Goal: Task Accomplishment & Management: Manage account settings

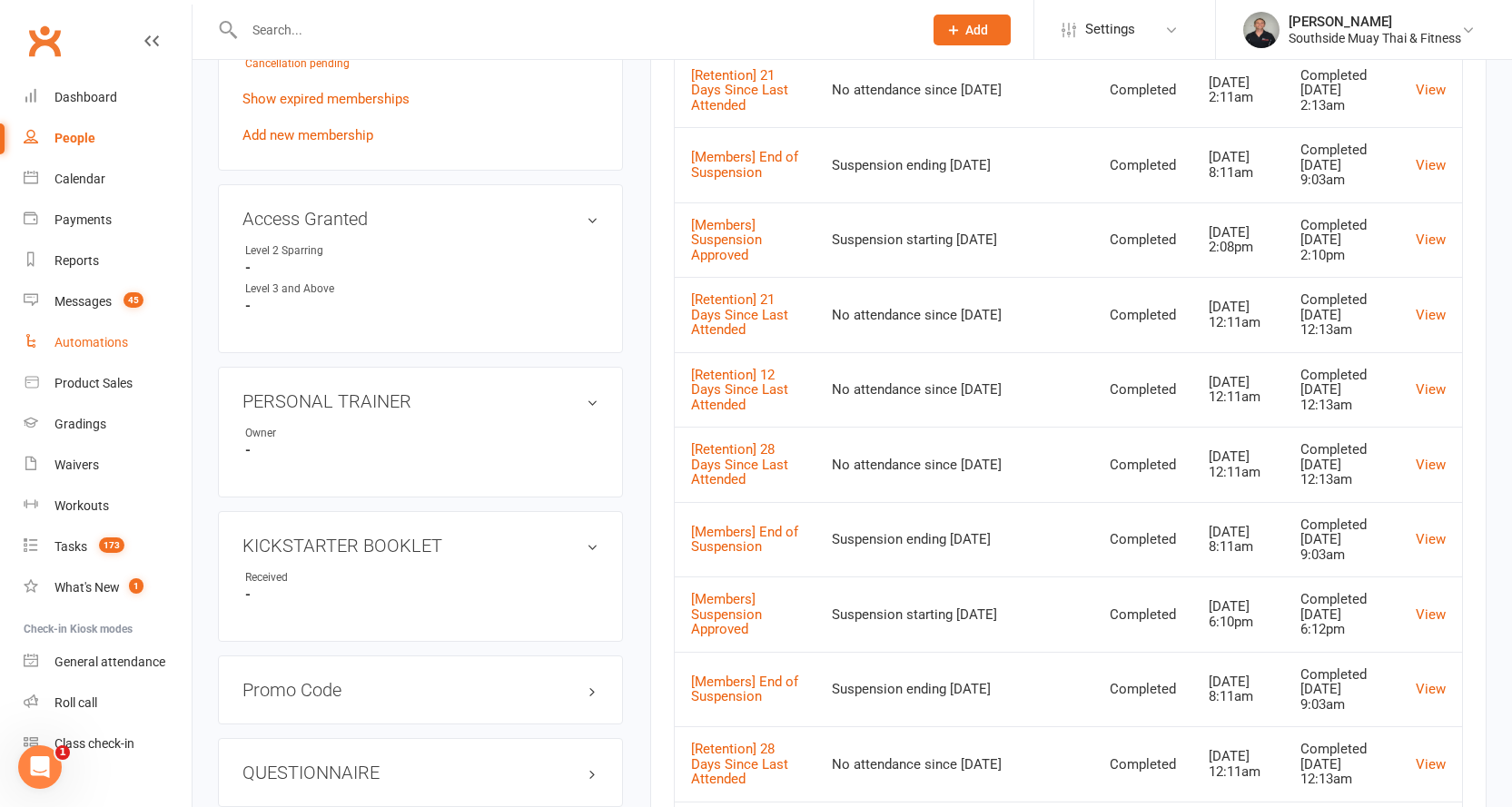
scroll to position [1271, 0]
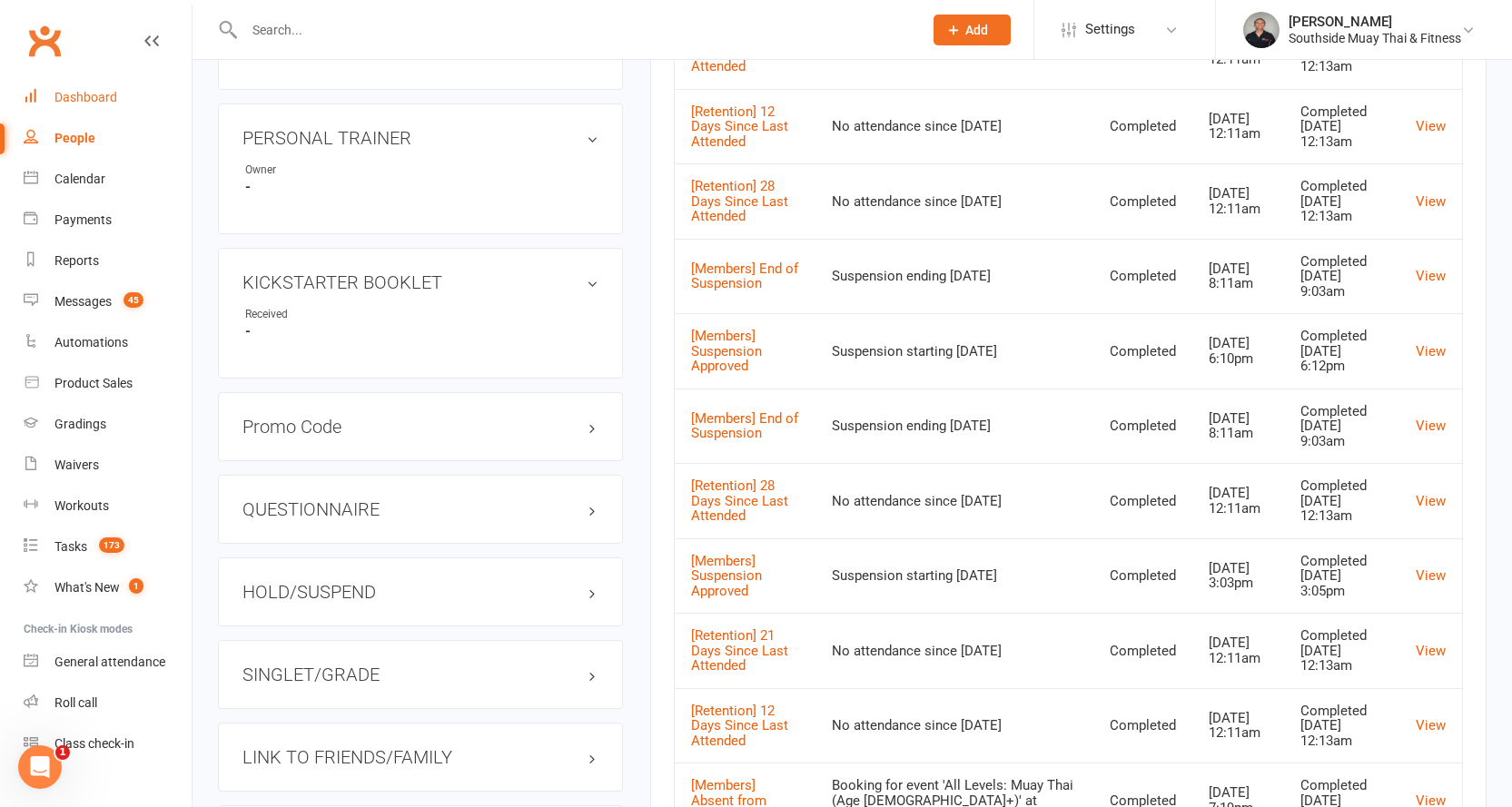
click at [92, 92] on div "Dashboard" at bounding box center [86, 96] width 62 height 14
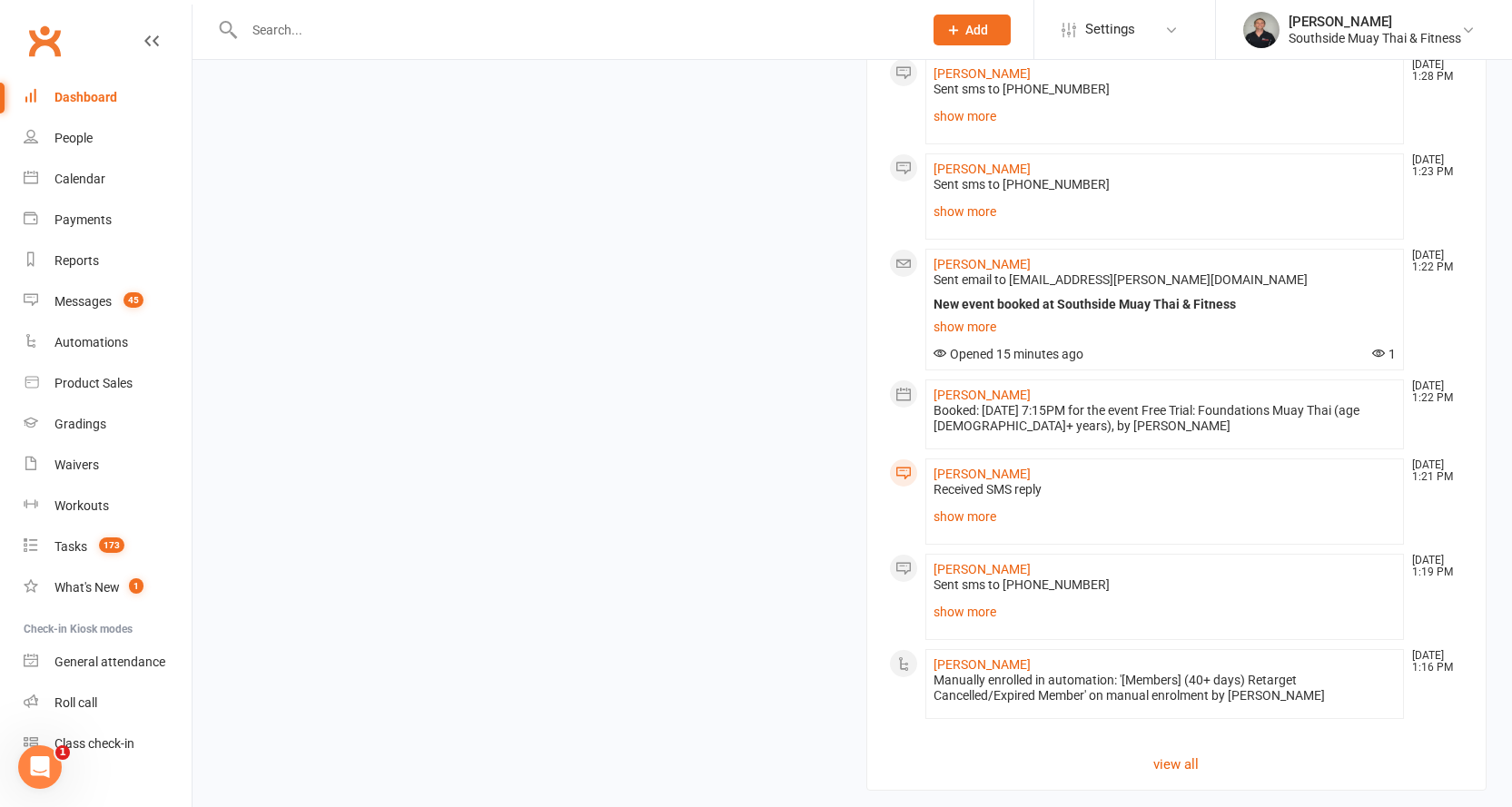
scroll to position [2182, 0]
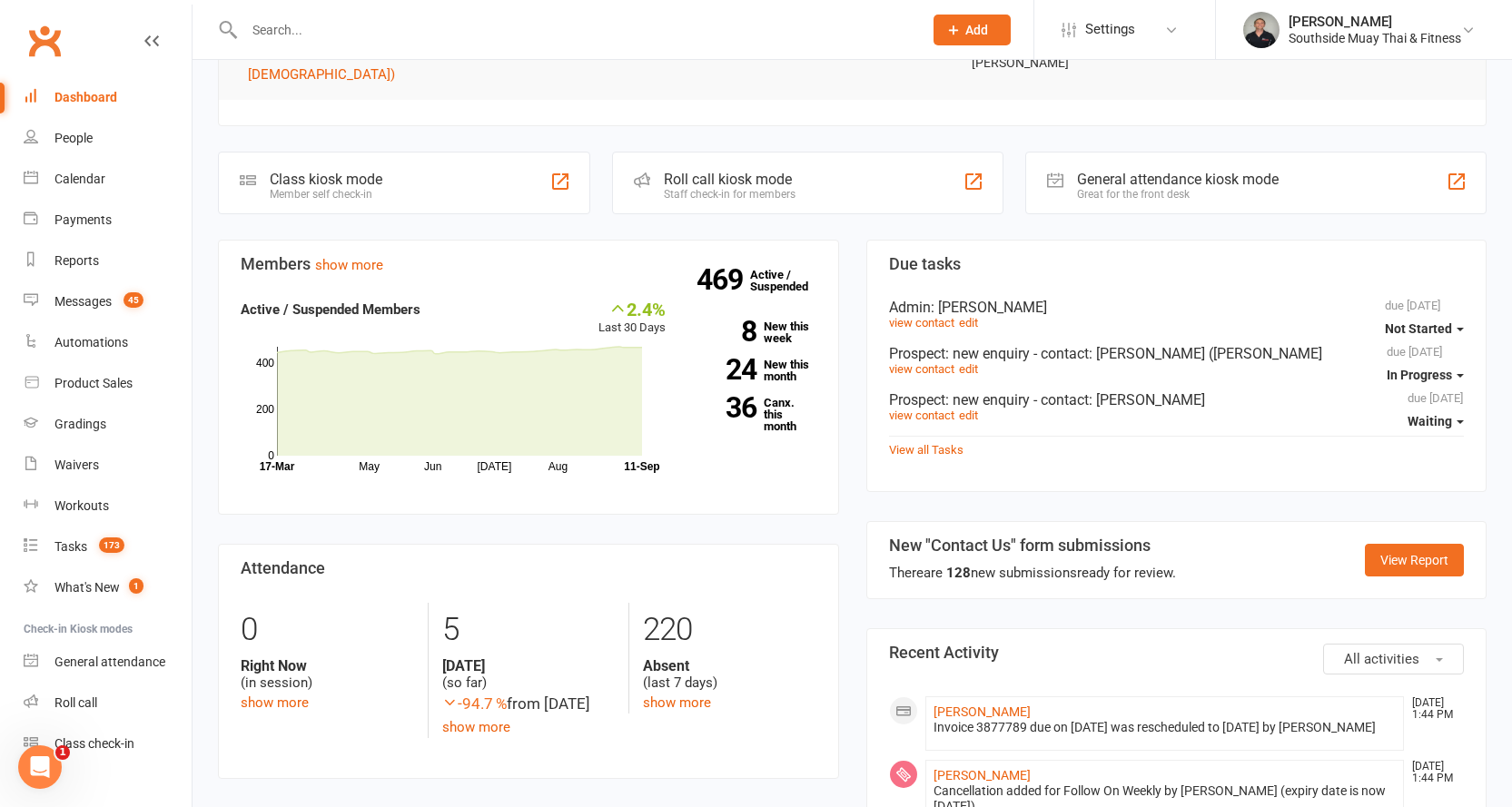
scroll to position [635, 0]
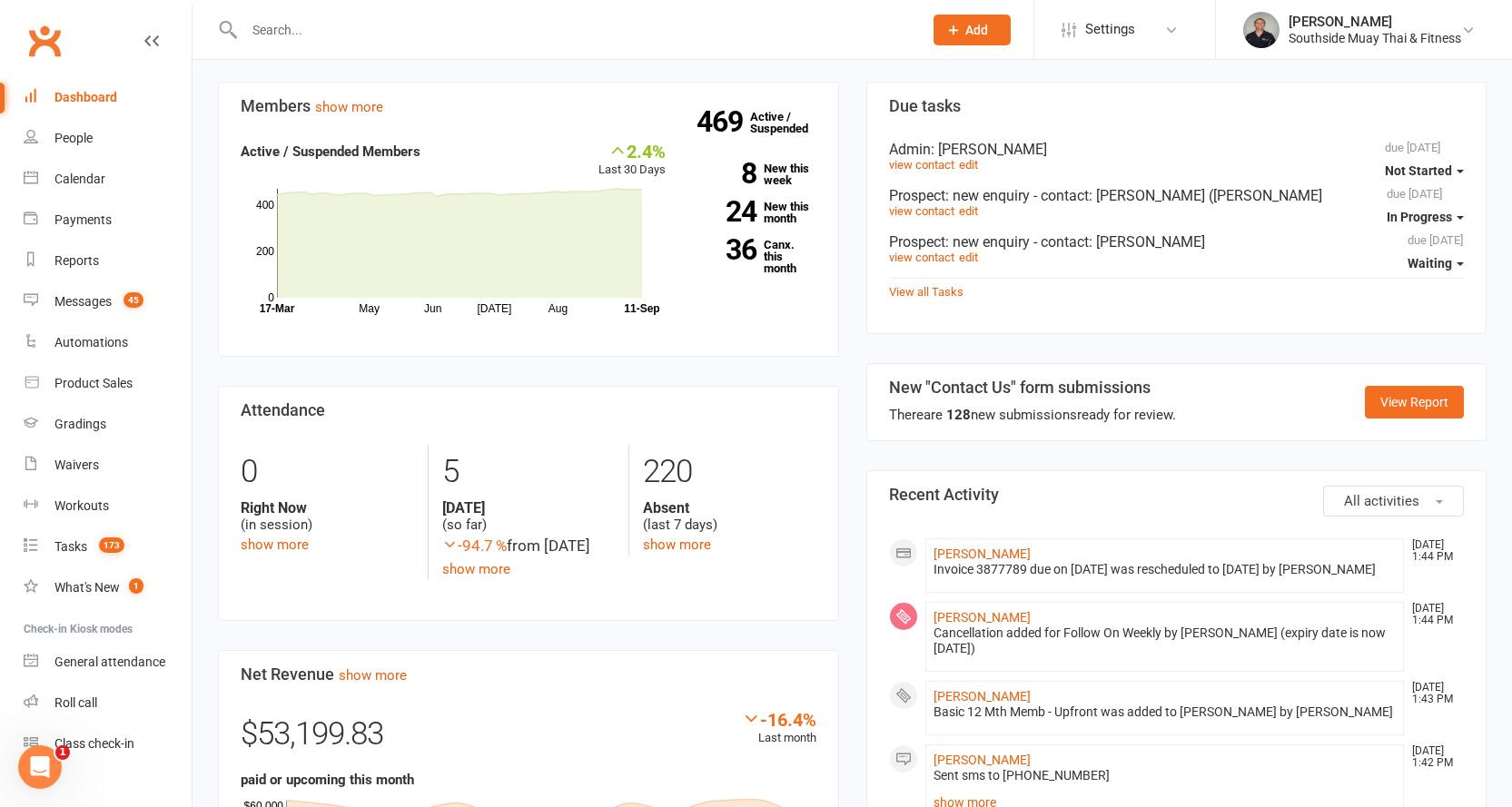
click at [1403, 493] on span "All activities" at bounding box center [1382, 501] width 75 height 16
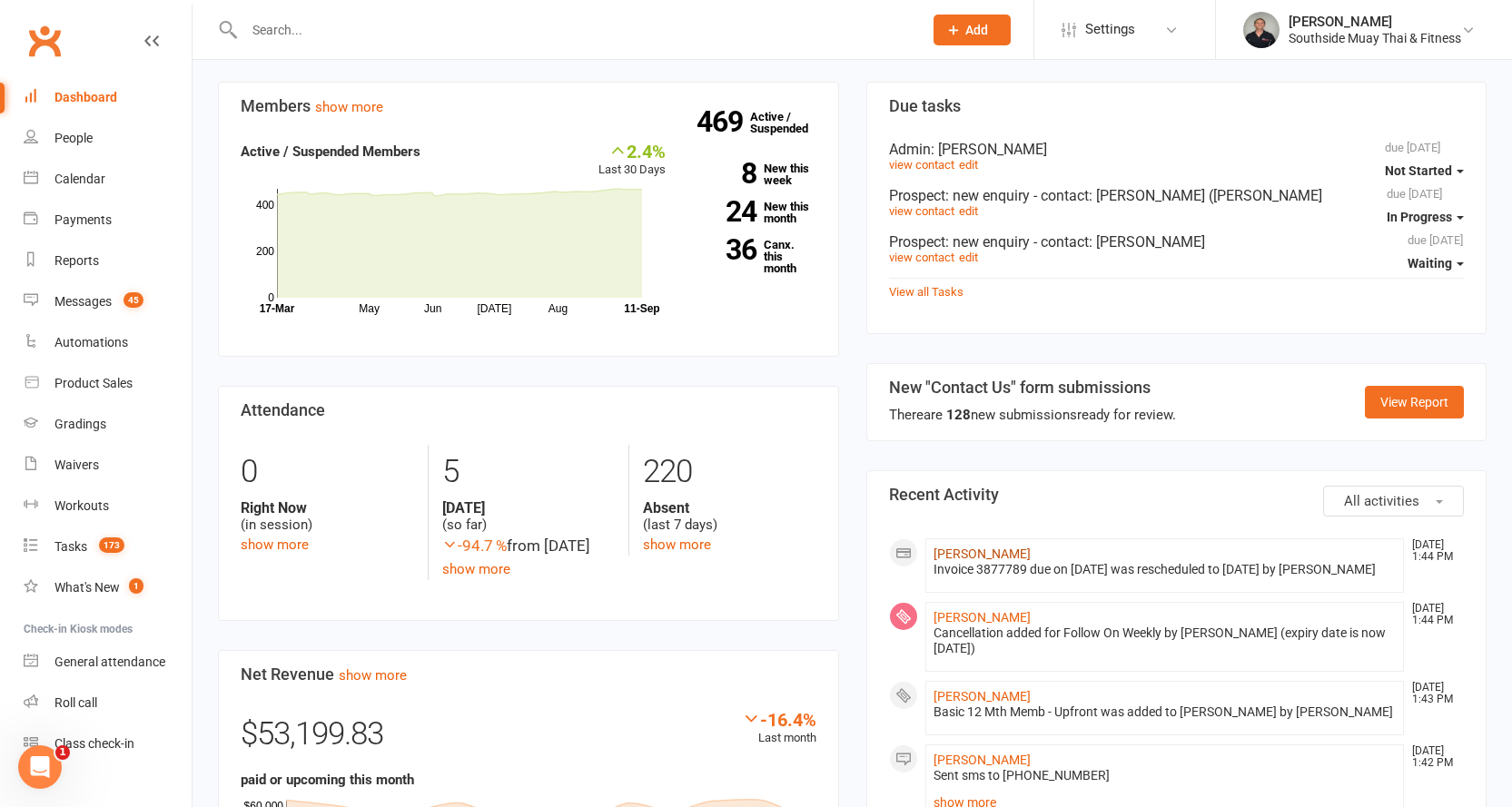
click at [999, 547] on link "[PERSON_NAME]" at bounding box center [982, 553] width 97 height 14
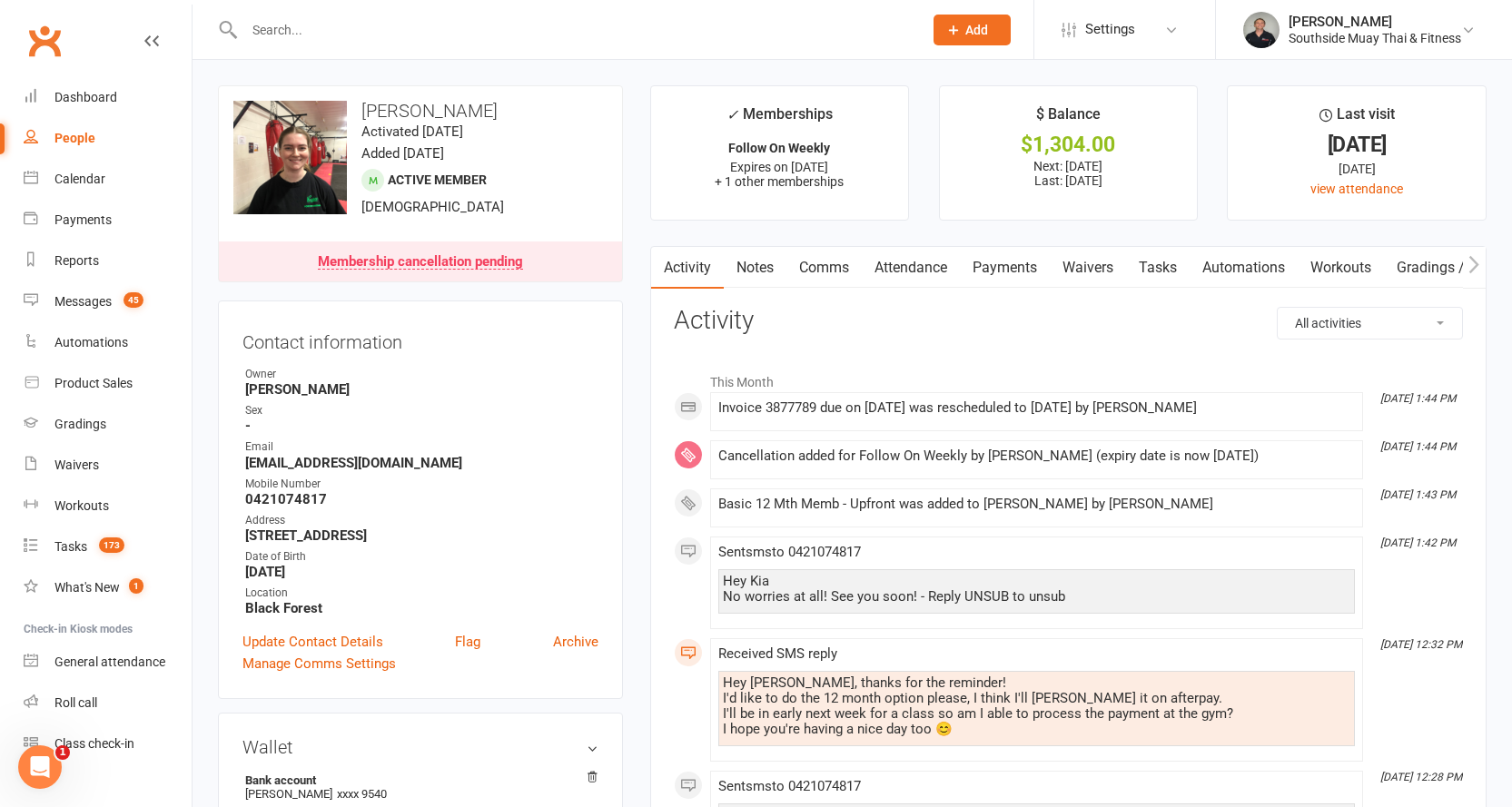
click at [1473, 258] on icon "button" at bounding box center [1474, 264] width 10 height 17
click at [1470, 254] on button "button" at bounding box center [1474, 267] width 23 height 41
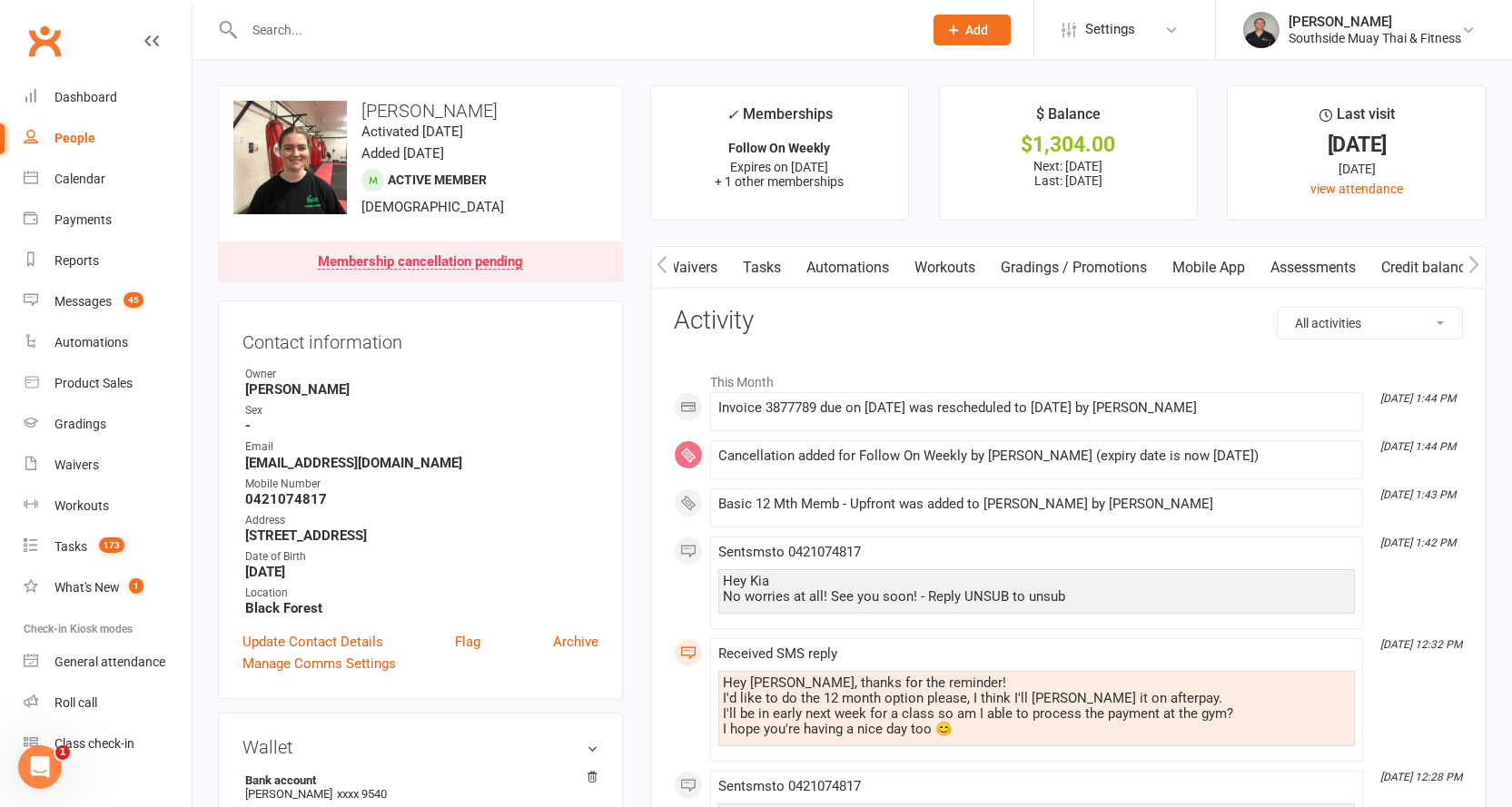
click at [1471, 261] on icon "button" at bounding box center [1474, 265] width 11 height 19
click at [873, 264] on link "Automations" at bounding box center [847, 268] width 108 height 41
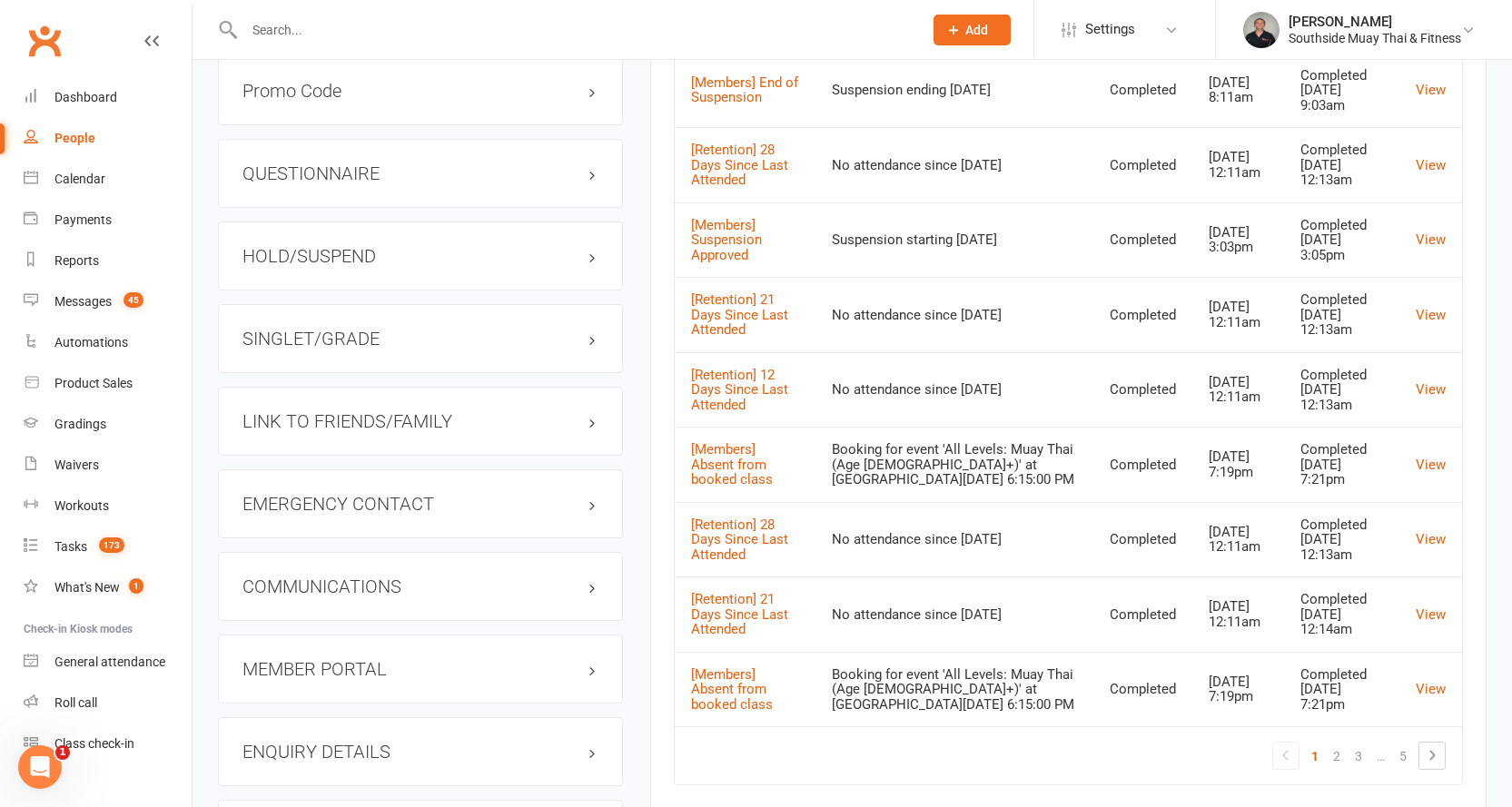
scroll to position [1634, 0]
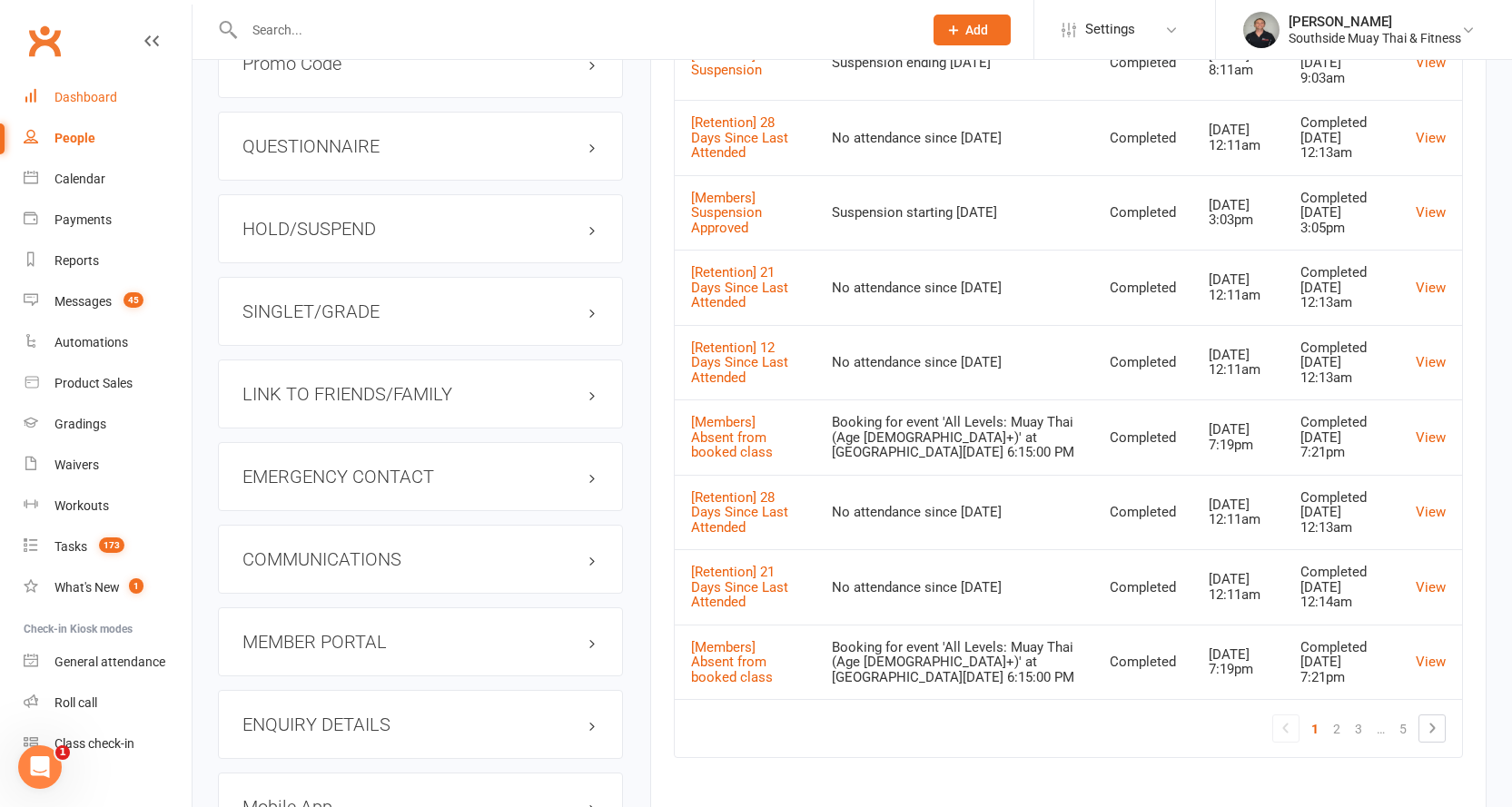
click at [76, 88] on link "Dashboard" at bounding box center [108, 97] width 168 height 41
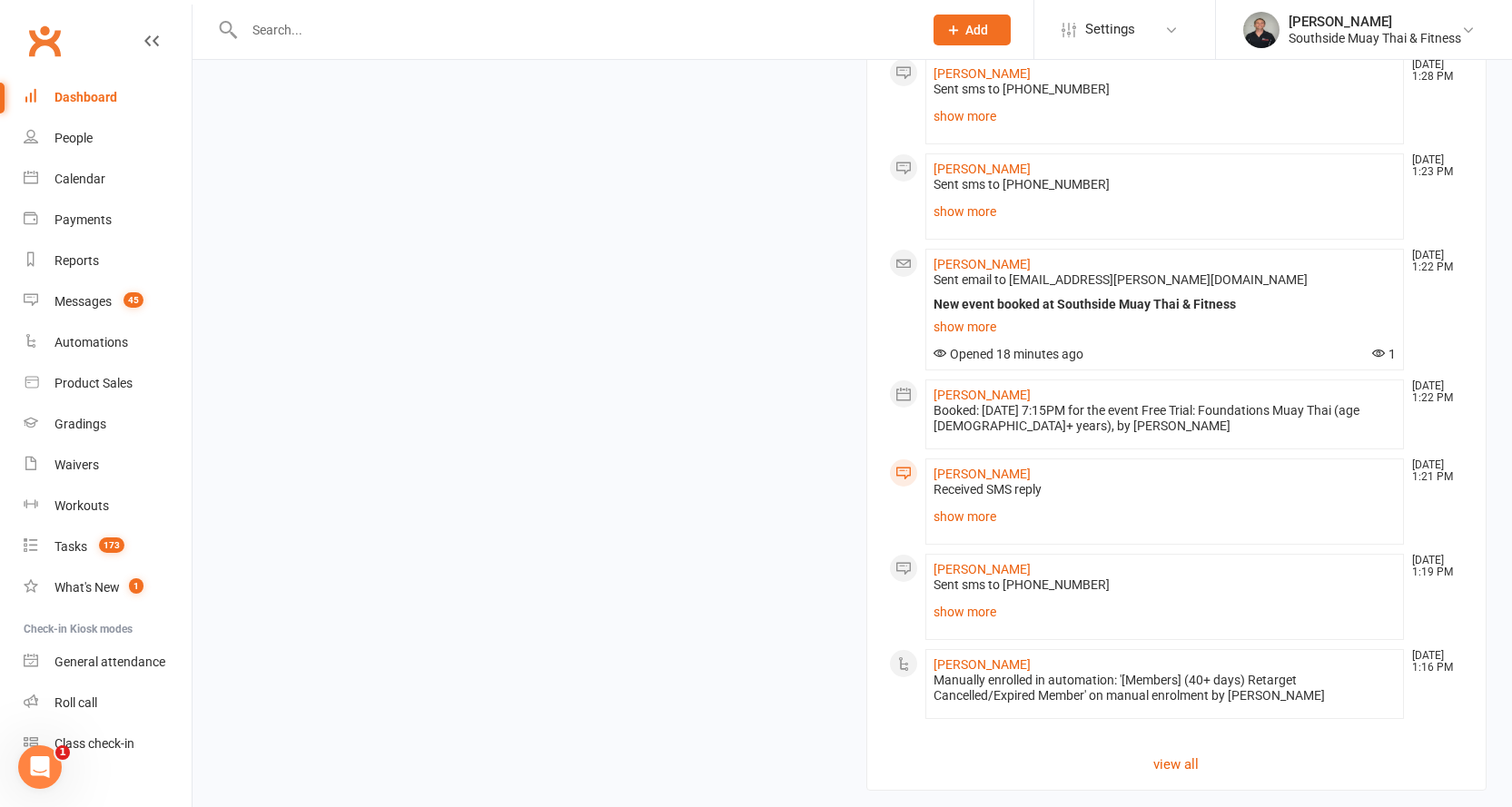
scroll to position [2182, 0]
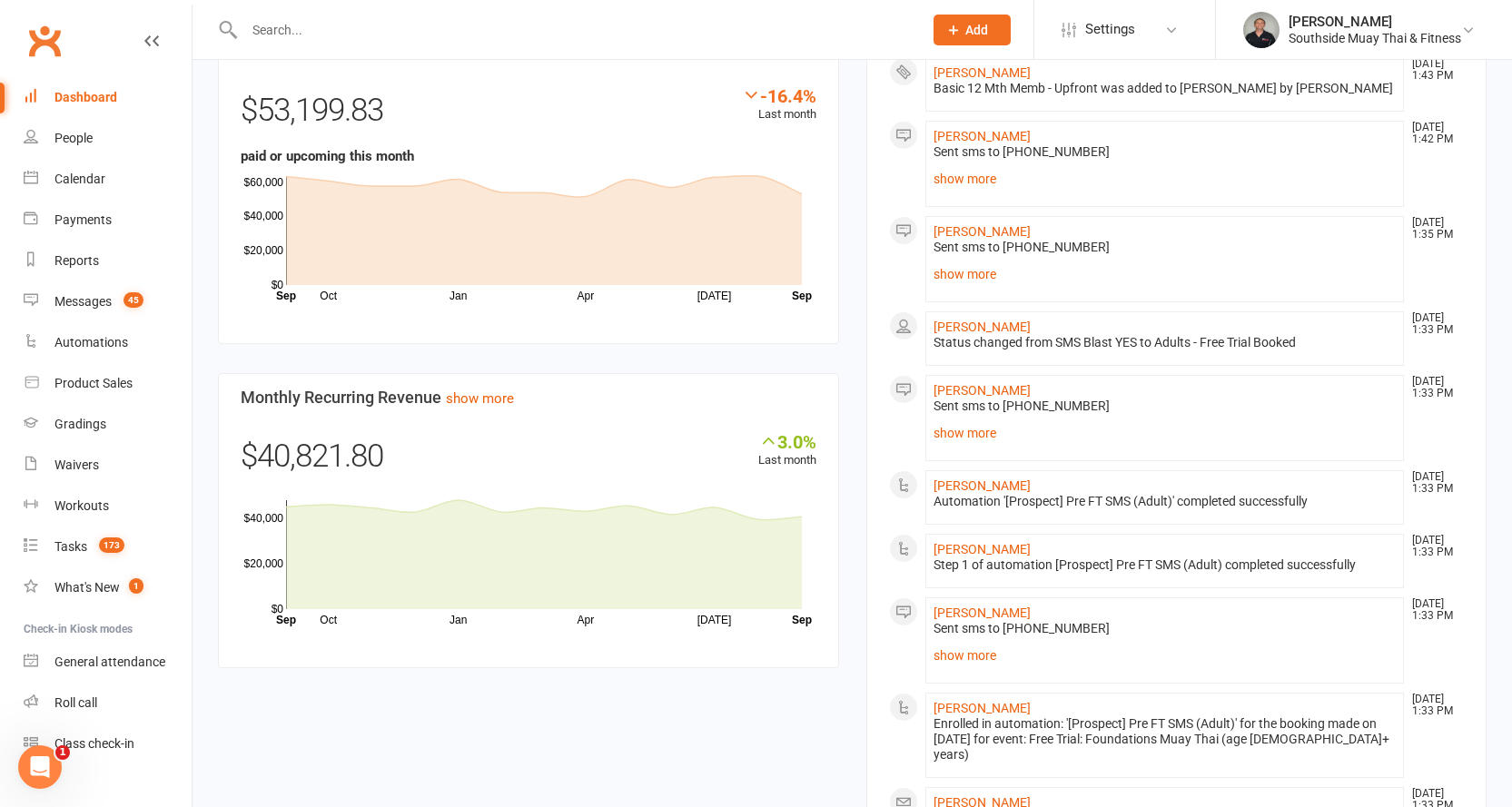
scroll to position [1094, 0]
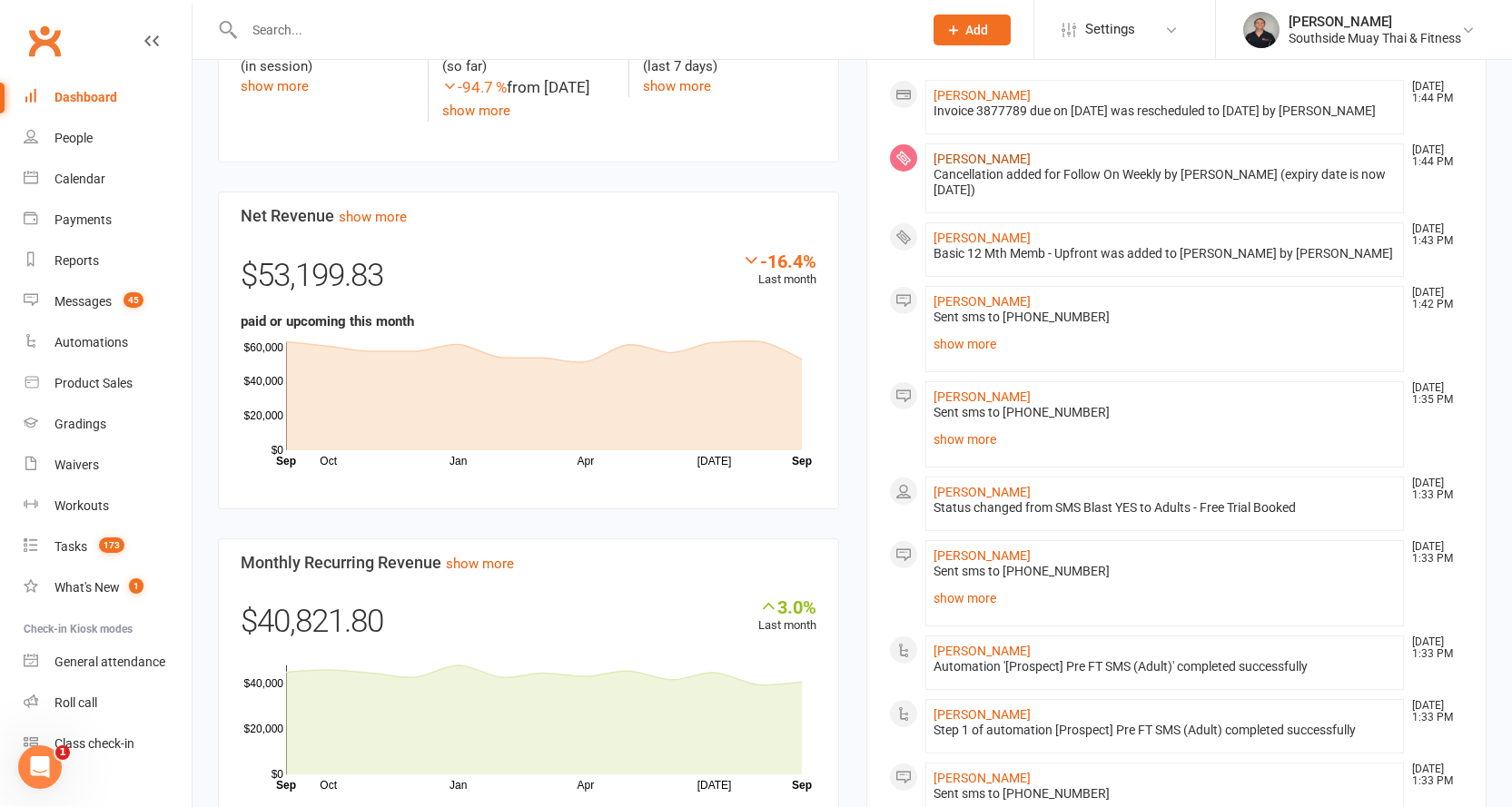
click at [971, 152] on link "[PERSON_NAME]" at bounding box center [982, 158] width 97 height 14
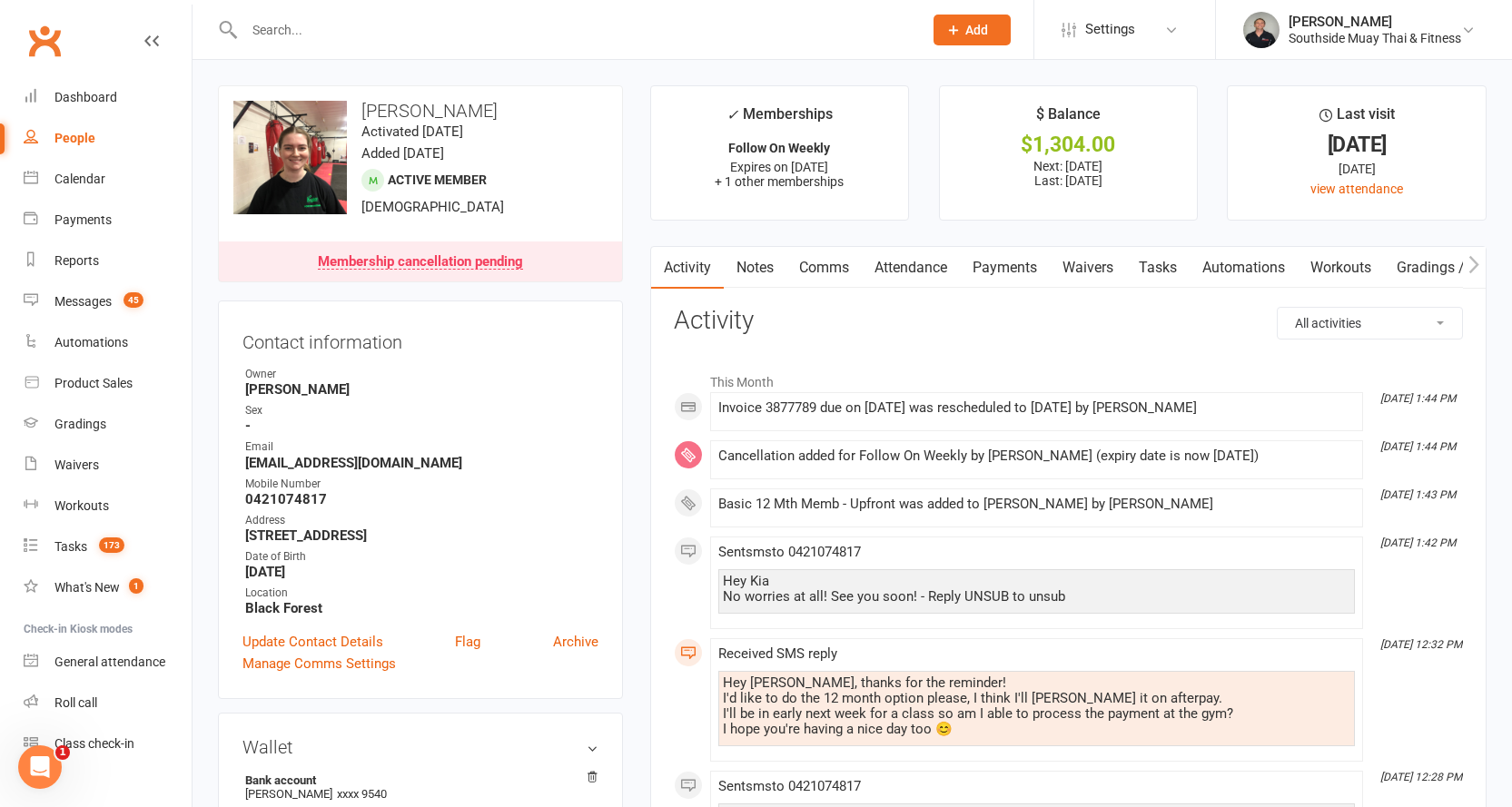
click at [1255, 270] on link "Automations" at bounding box center [1243, 268] width 108 height 41
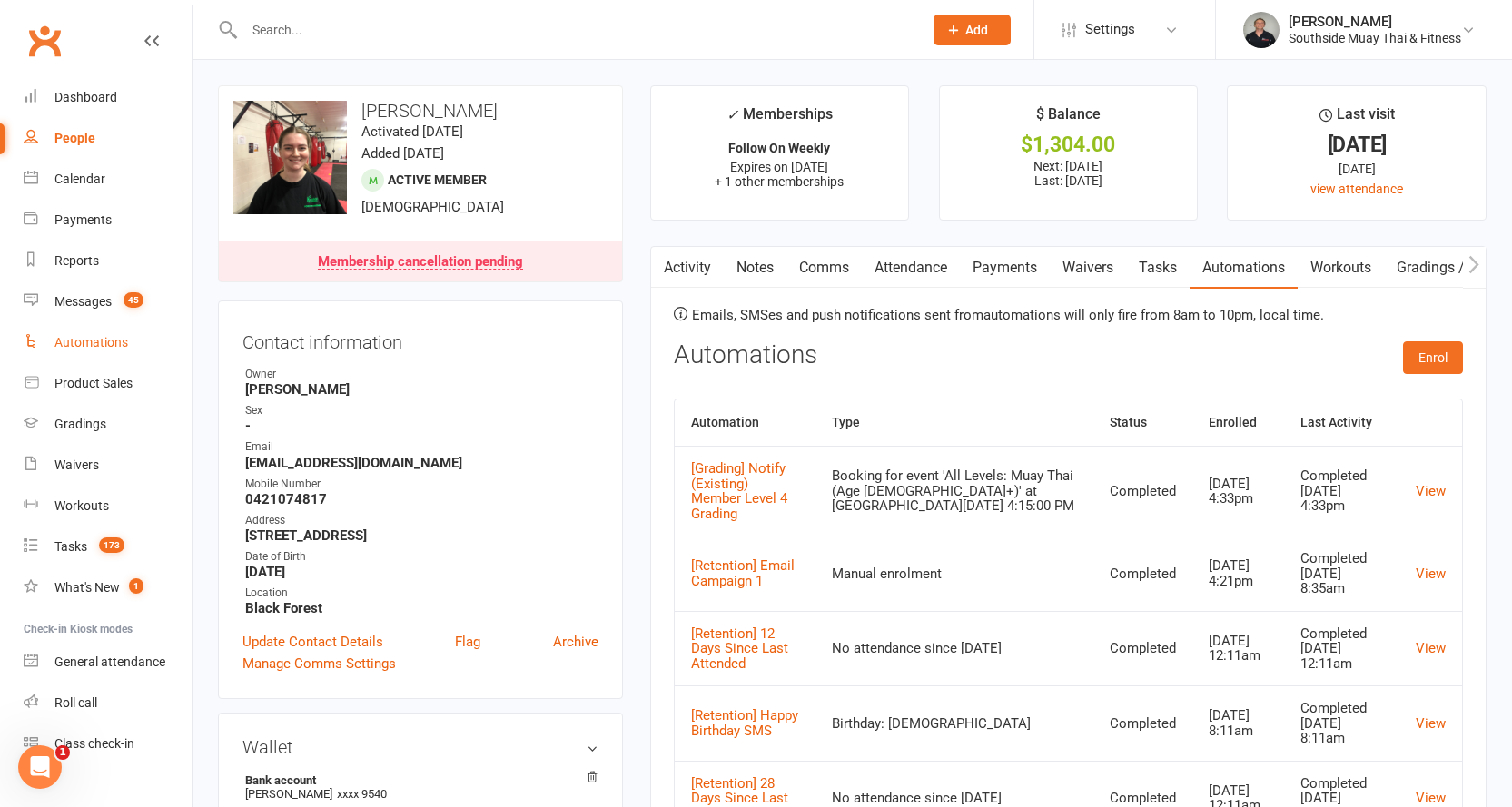
click at [70, 331] on link "Automations" at bounding box center [108, 342] width 168 height 41
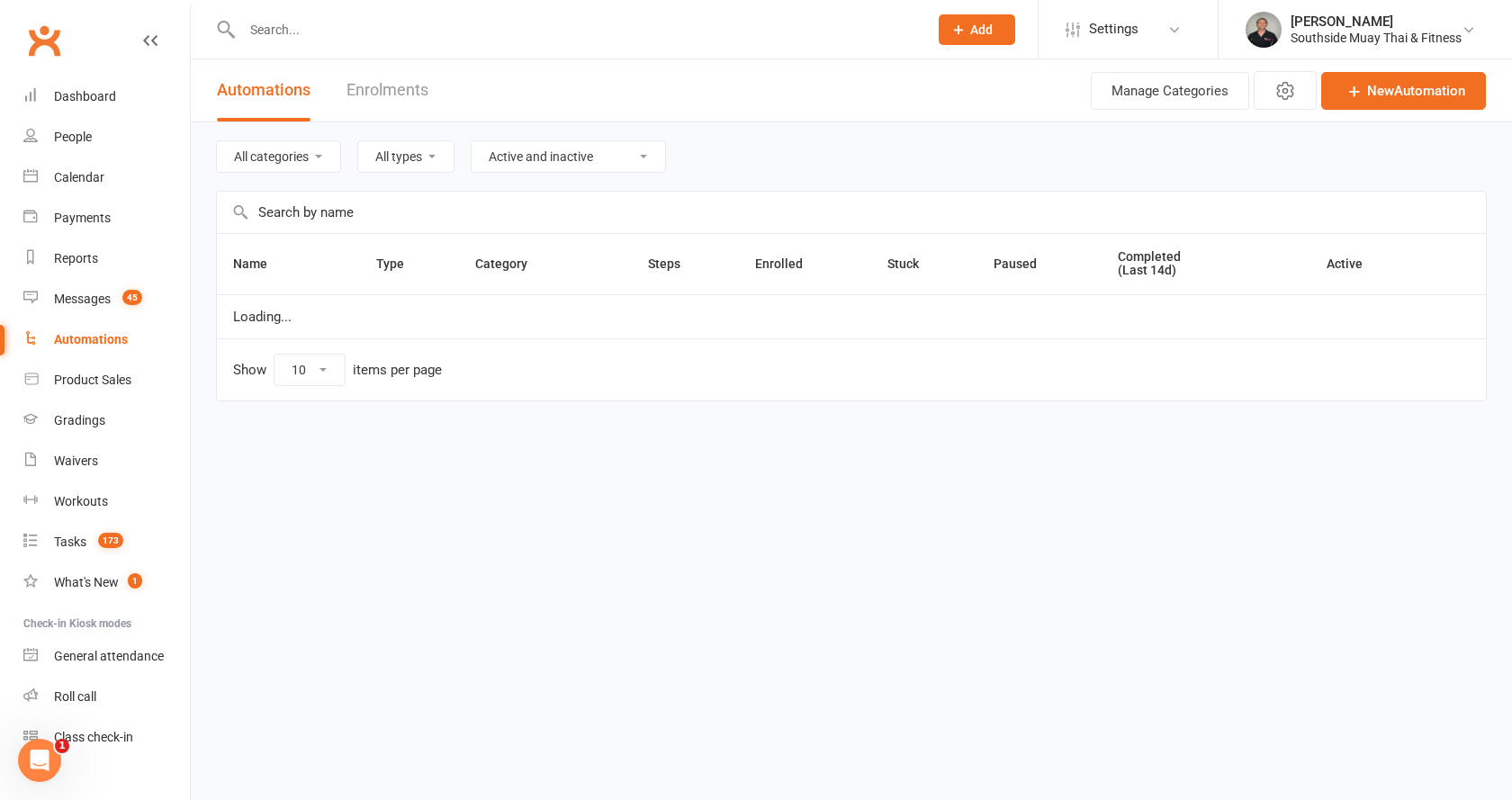
select select "100"
select select "154"
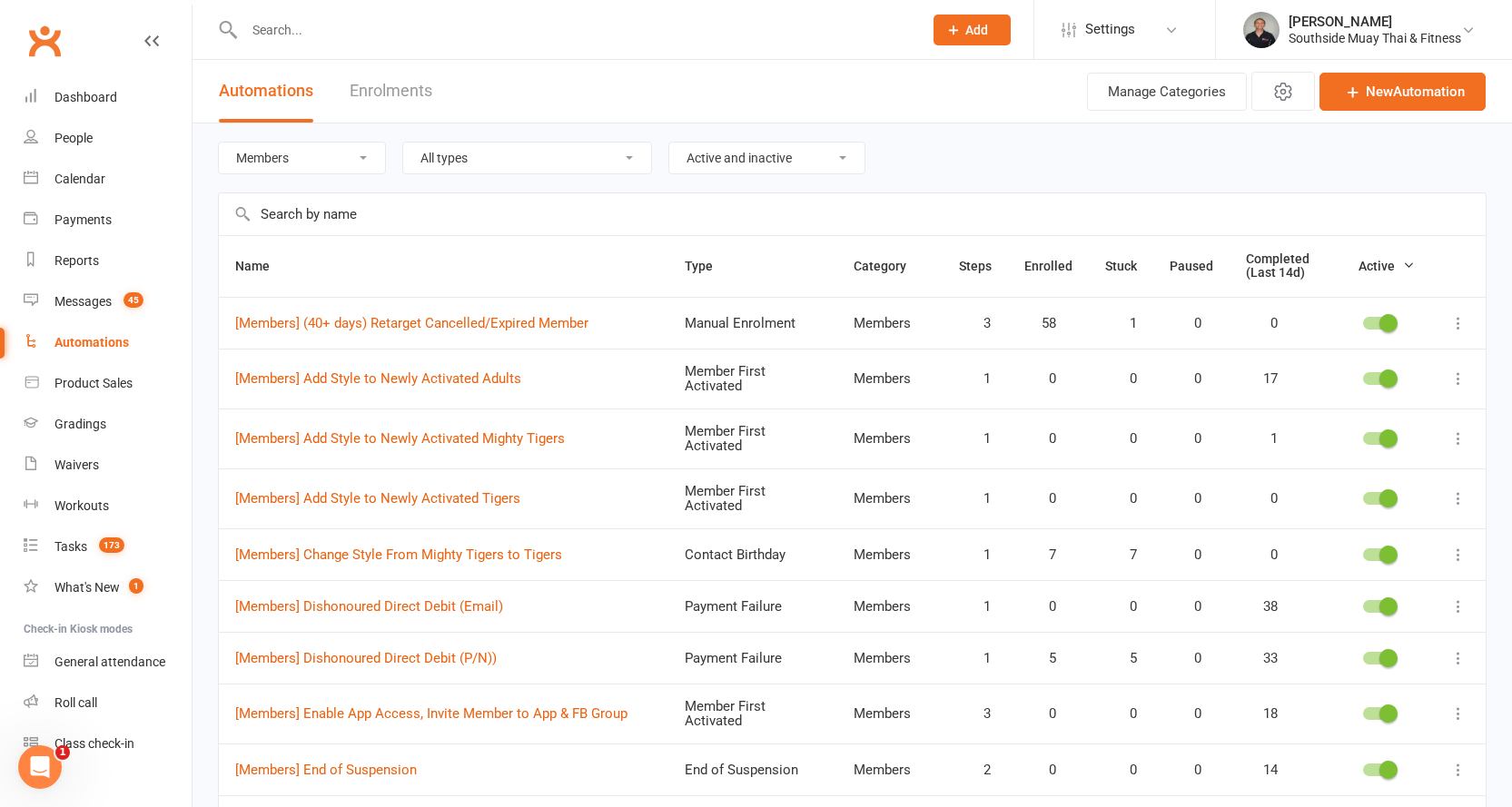
click at [288, 158] on select "All categories Grading LBE Members Paid Trial Programs Personal Training Prospe…" at bounding box center [302, 157] width 166 height 31
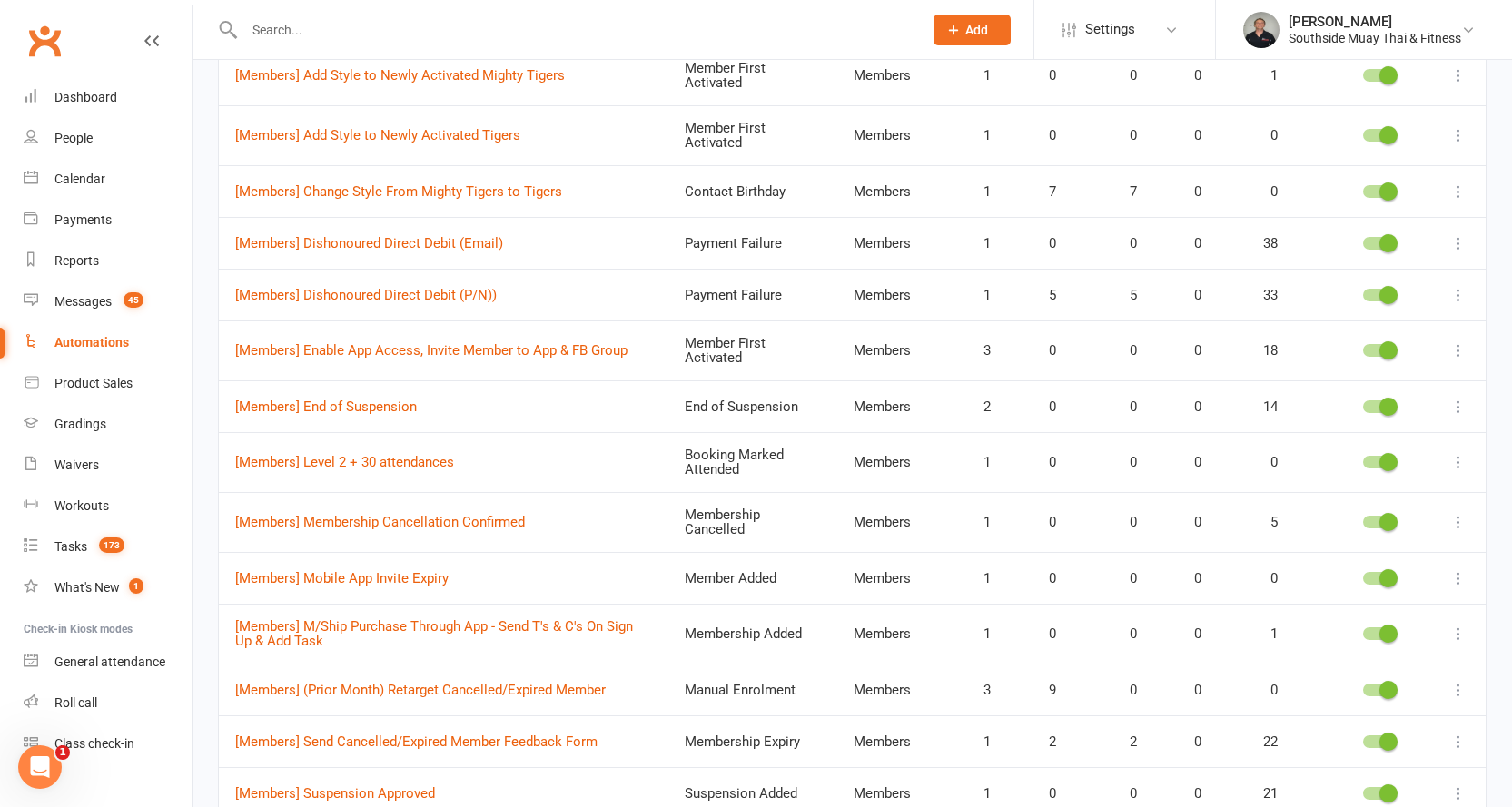
scroll to position [453, 0]
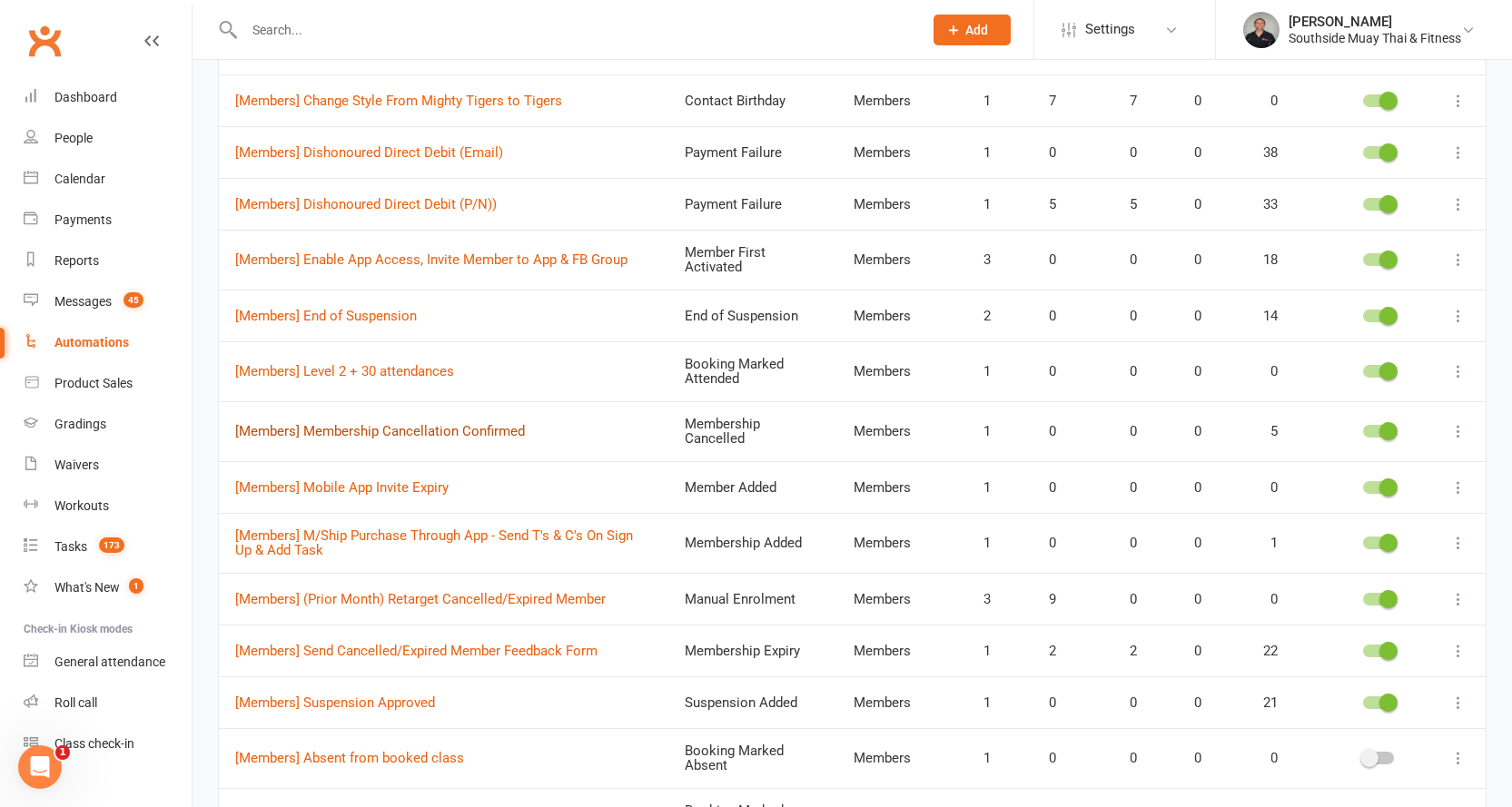
click at [406, 427] on link "[Members] Membership Cancellation Confirmed" at bounding box center [379, 431] width 290 height 16
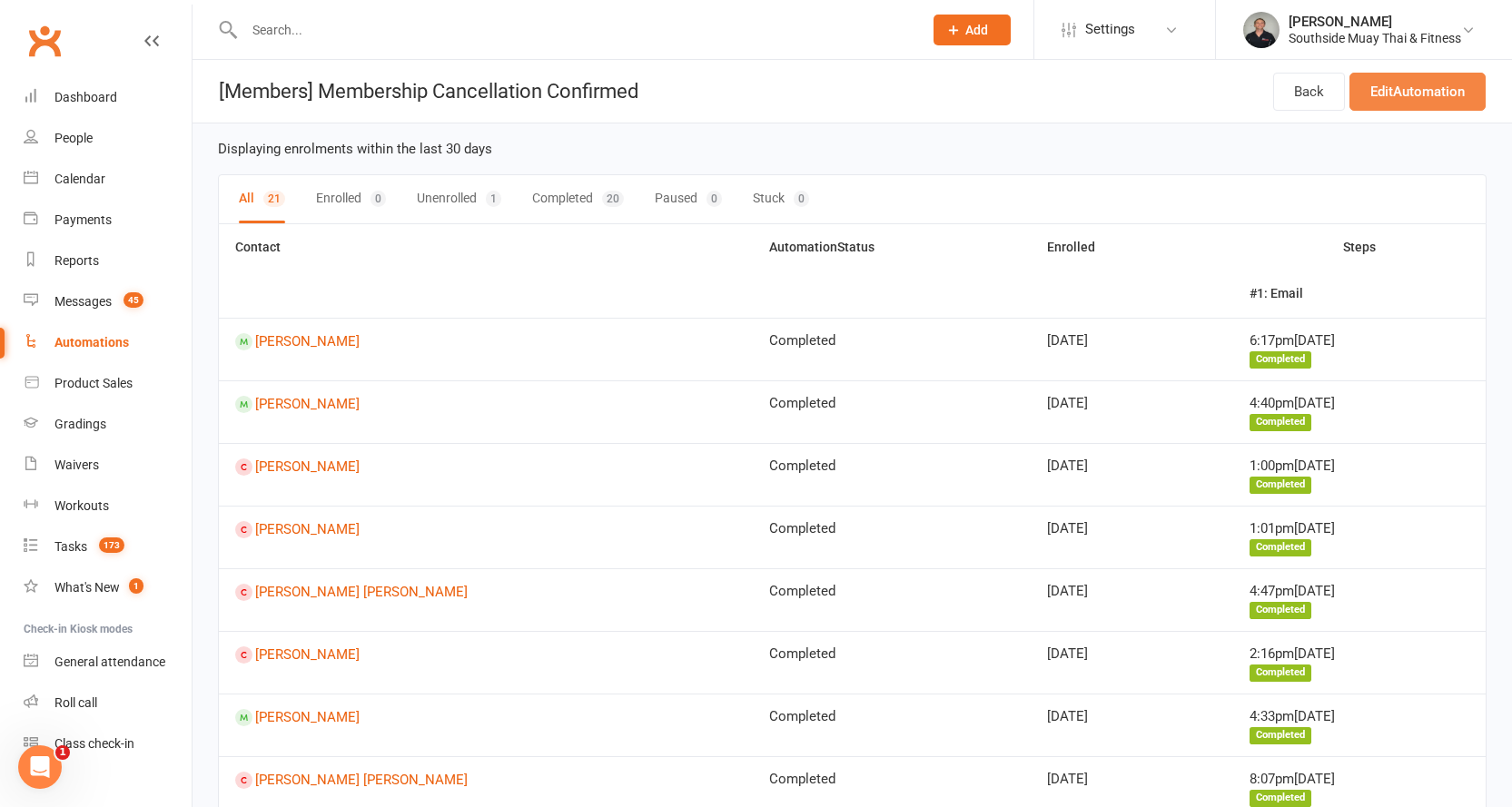
click at [1437, 103] on link "Edit Automation" at bounding box center [1418, 91] width 136 height 38
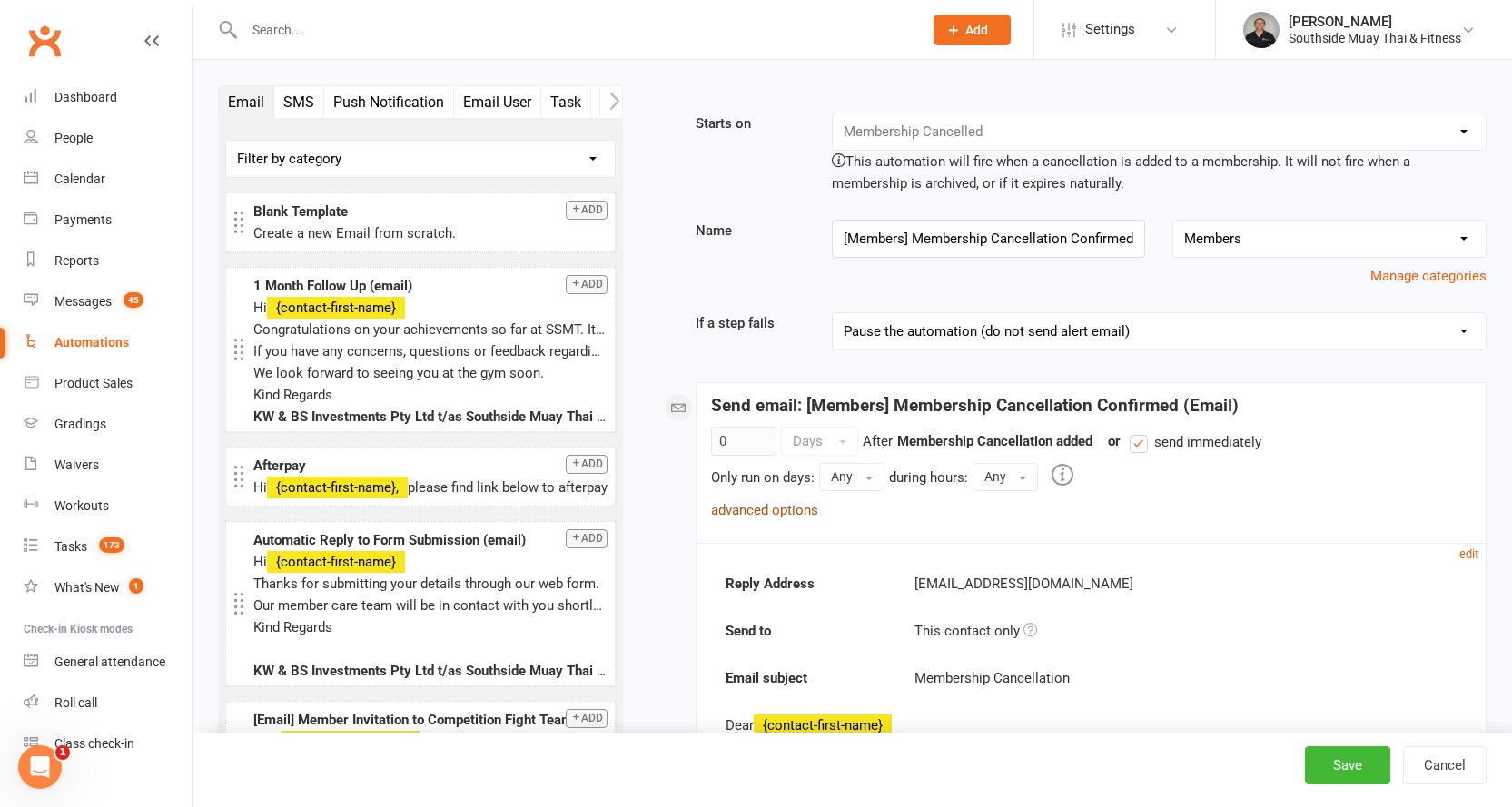
click at [737, 512] on link "advanced options" at bounding box center [765, 509] width 108 height 16
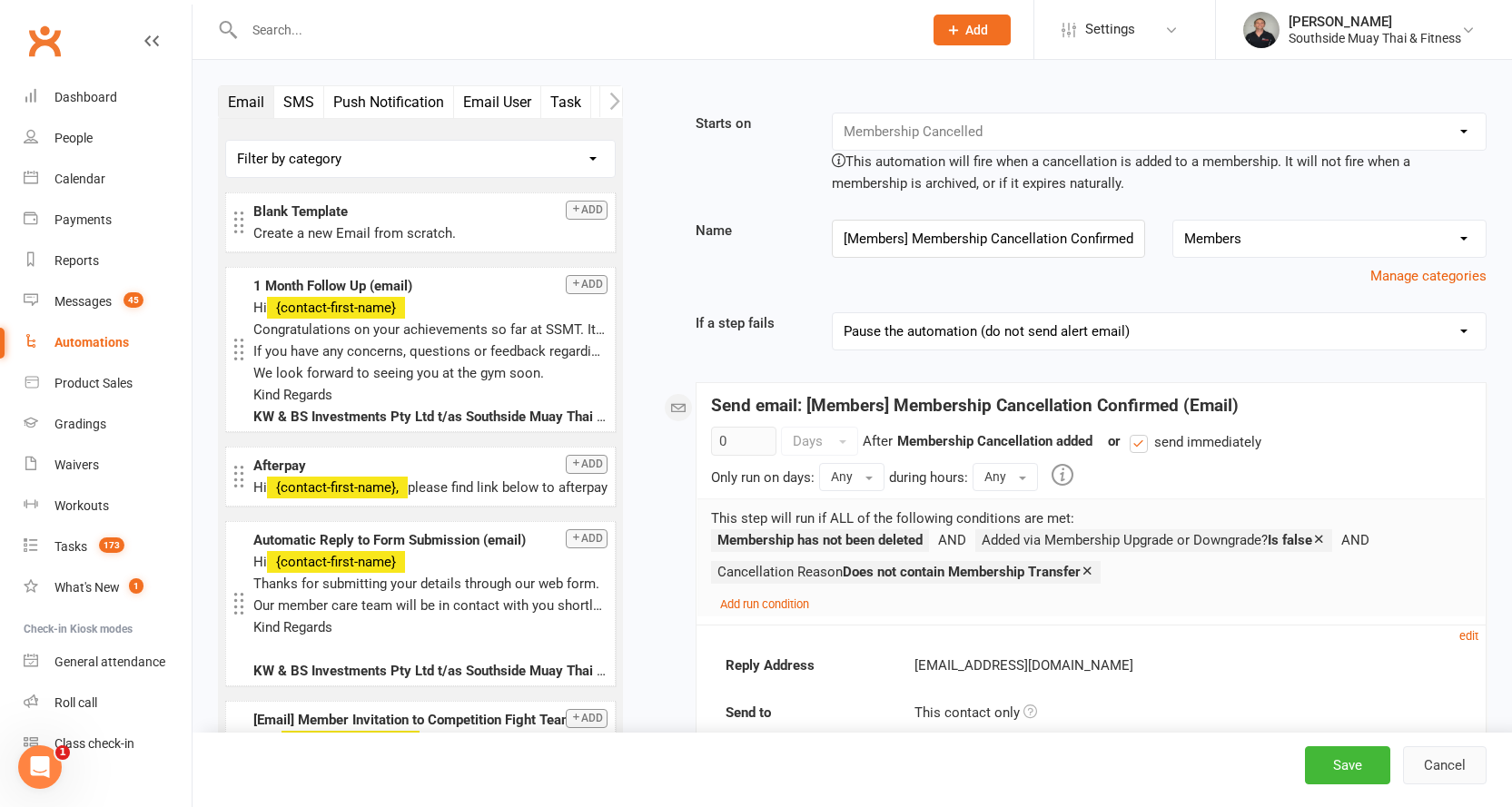
click at [1475, 765] on button "Cancel" at bounding box center [1444, 765] width 84 height 38
select select "100"
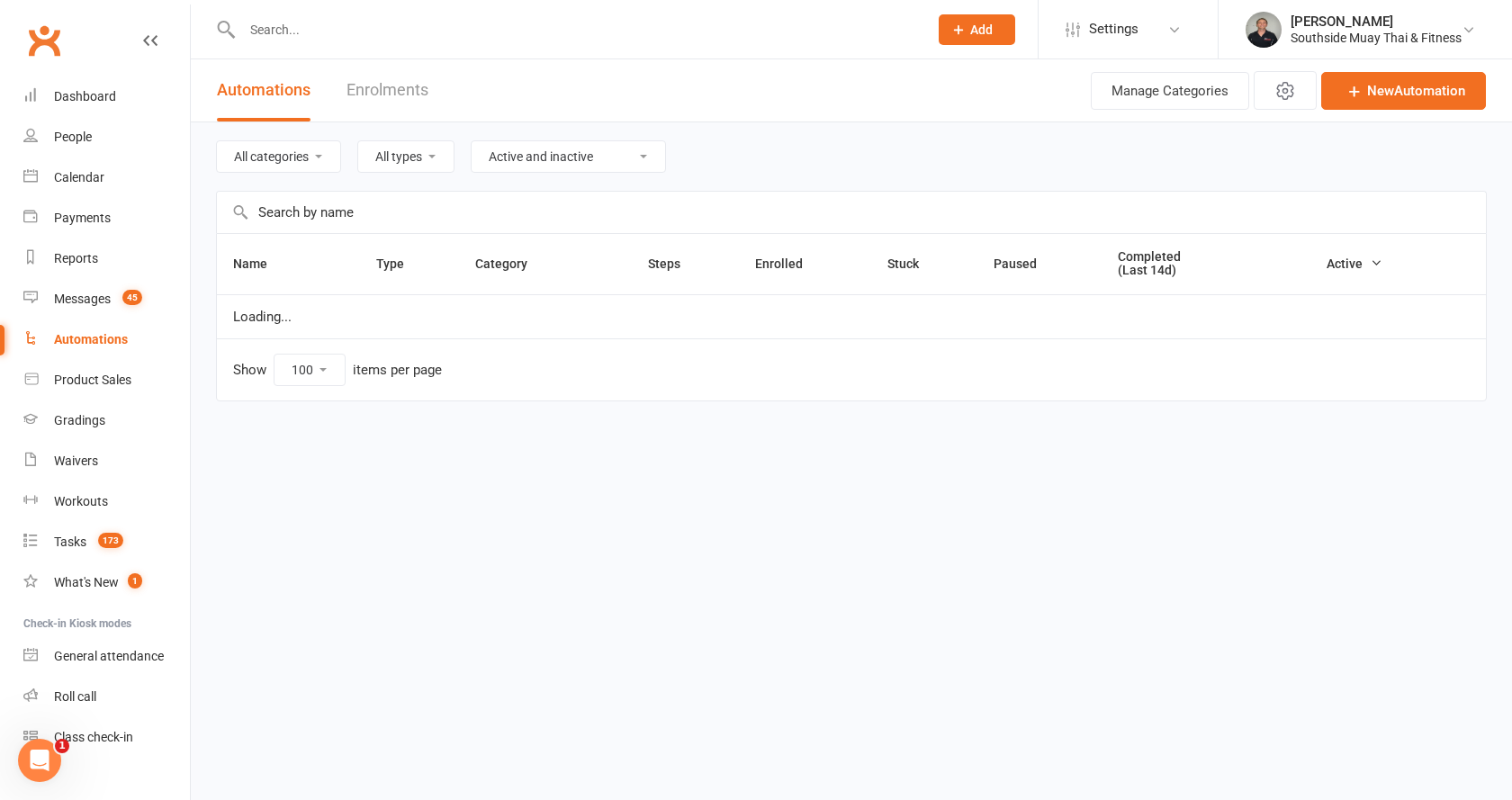
select select "154"
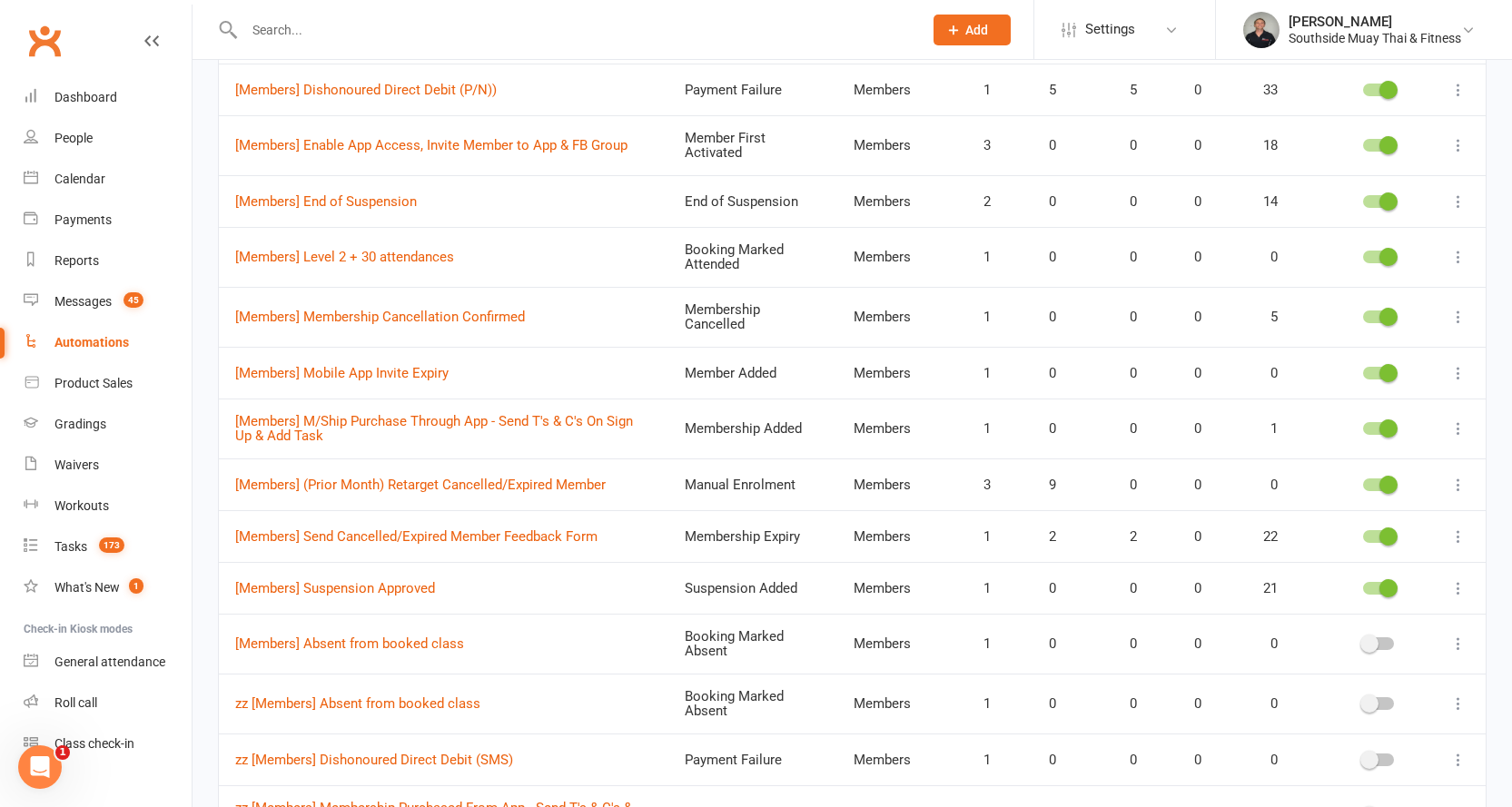
scroll to position [545, 0]
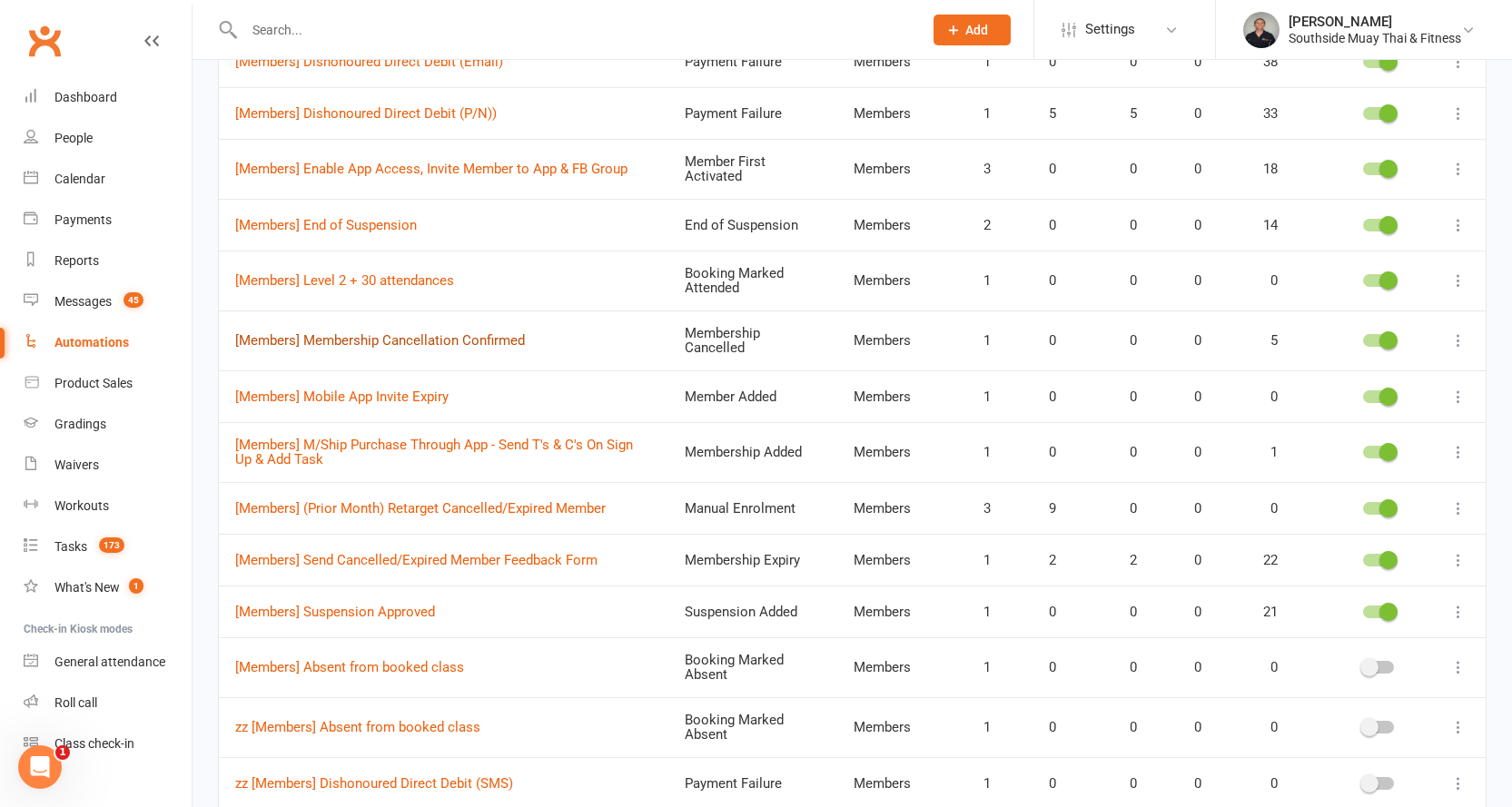
click at [395, 337] on link "[Members] Membership Cancellation Confirmed" at bounding box center [379, 339] width 290 height 16
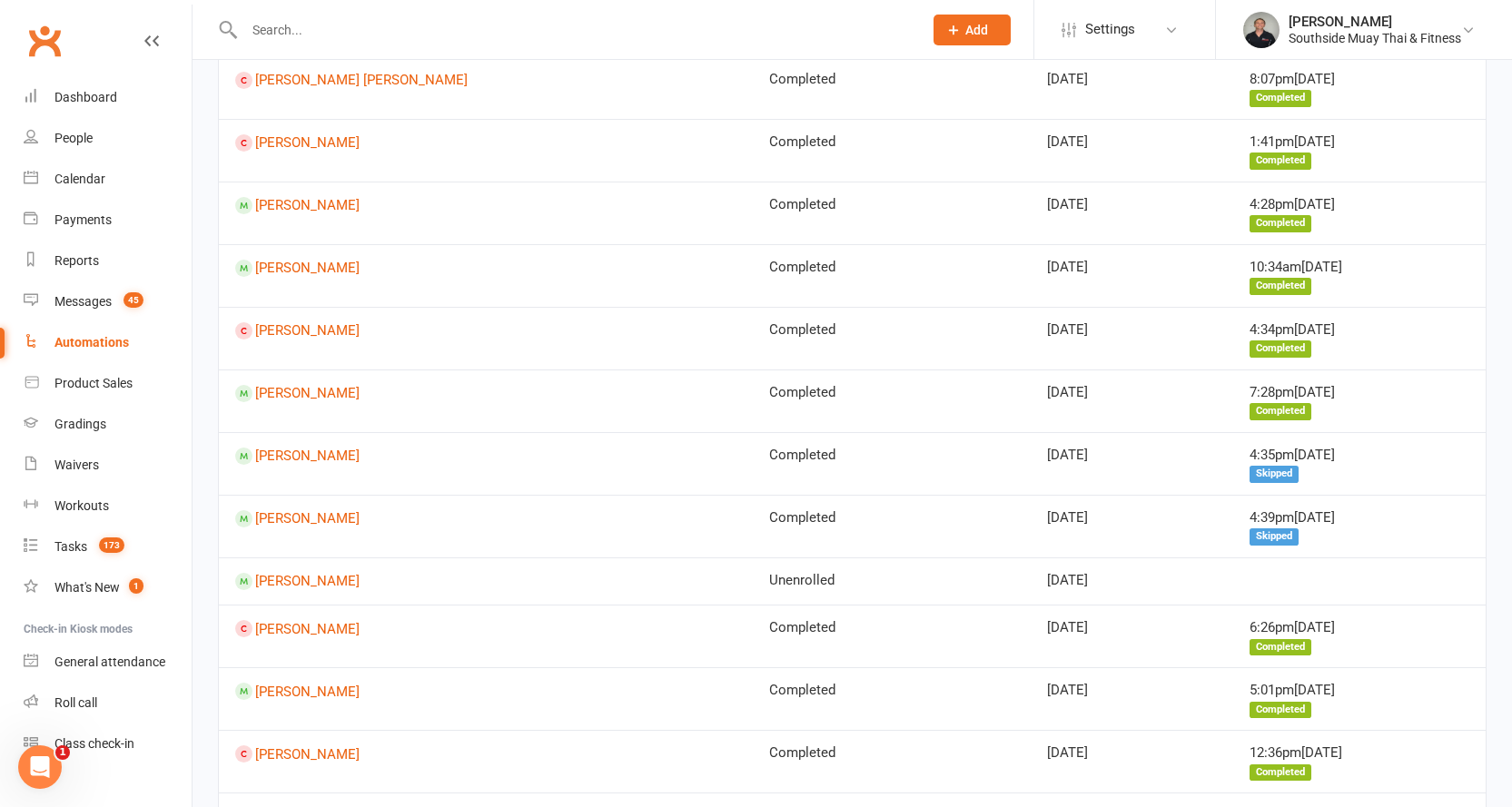
scroll to position [888, 0]
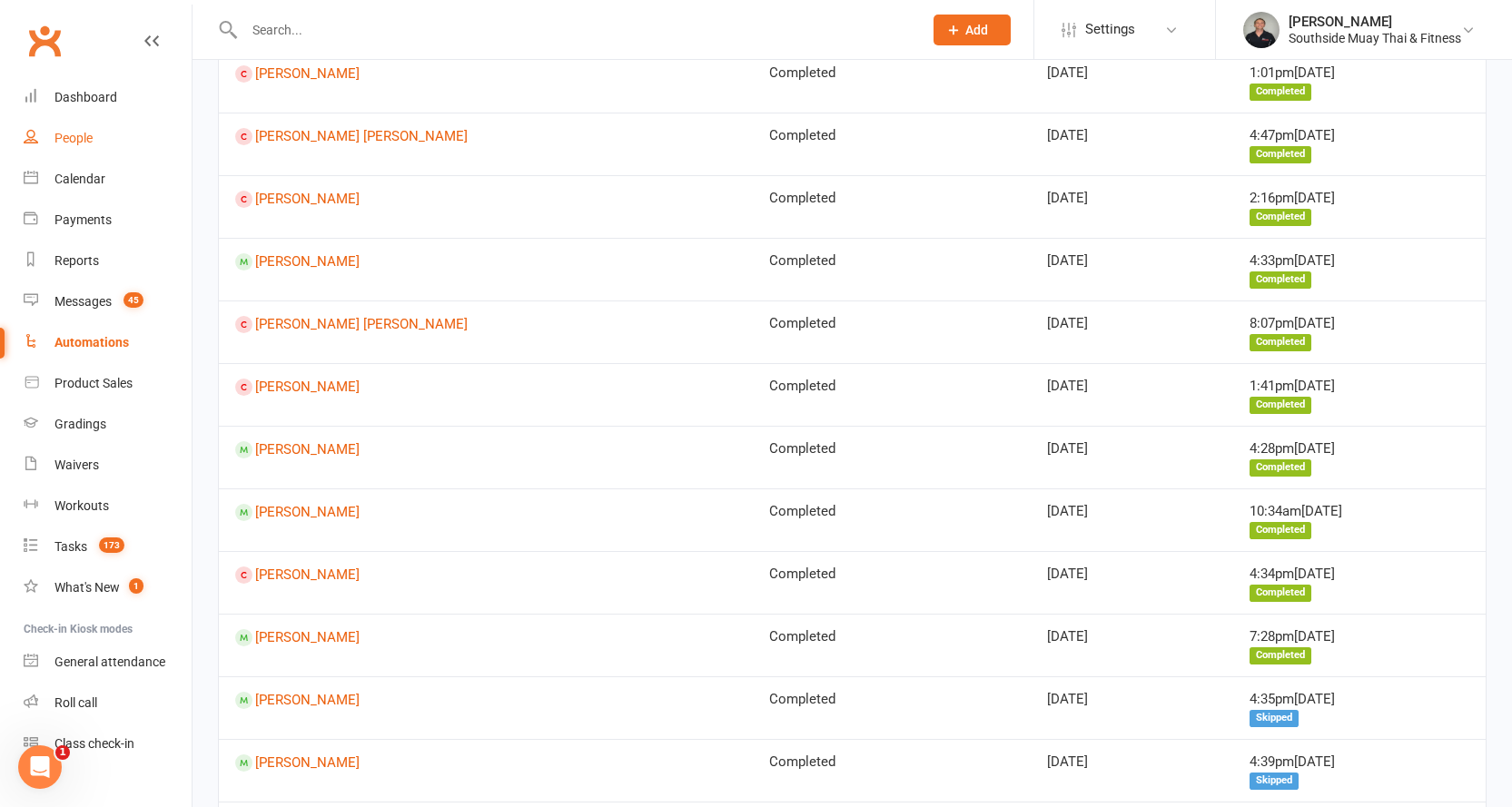
scroll to position [434, 0]
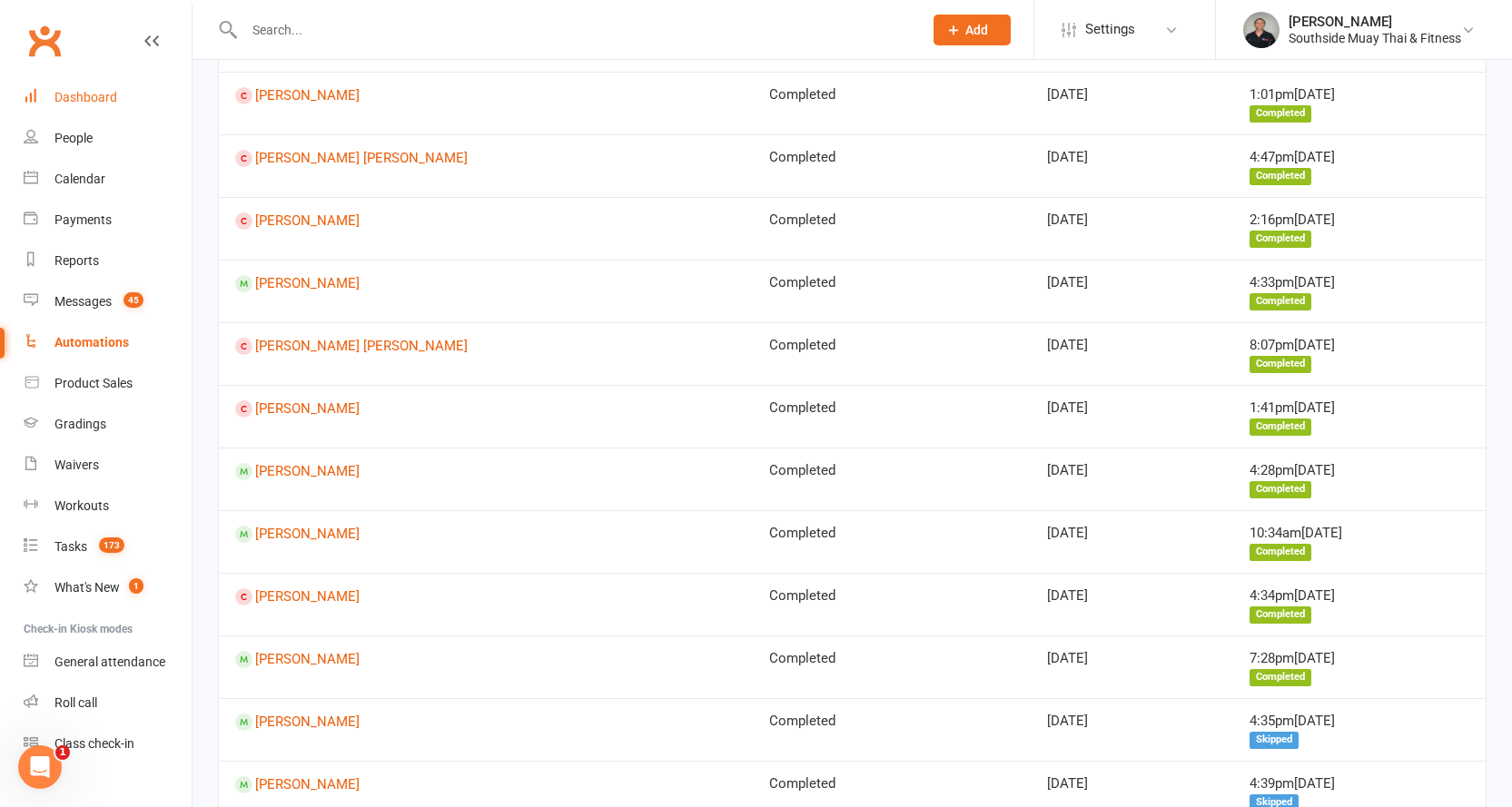
click at [81, 86] on link "Dashboard" at bounding box center [108, 97] width 168 height 41
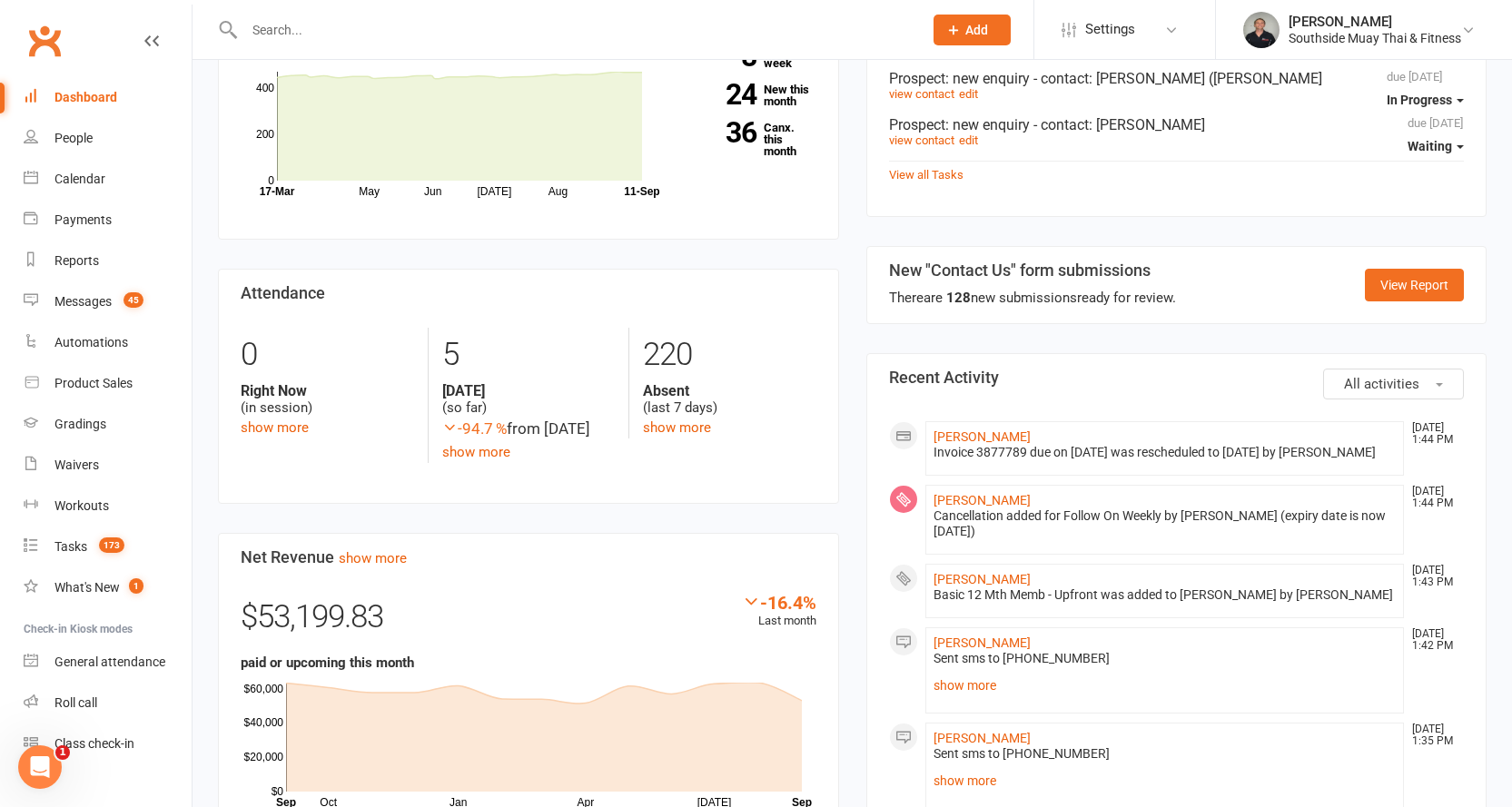
scroll to position [998, 0]
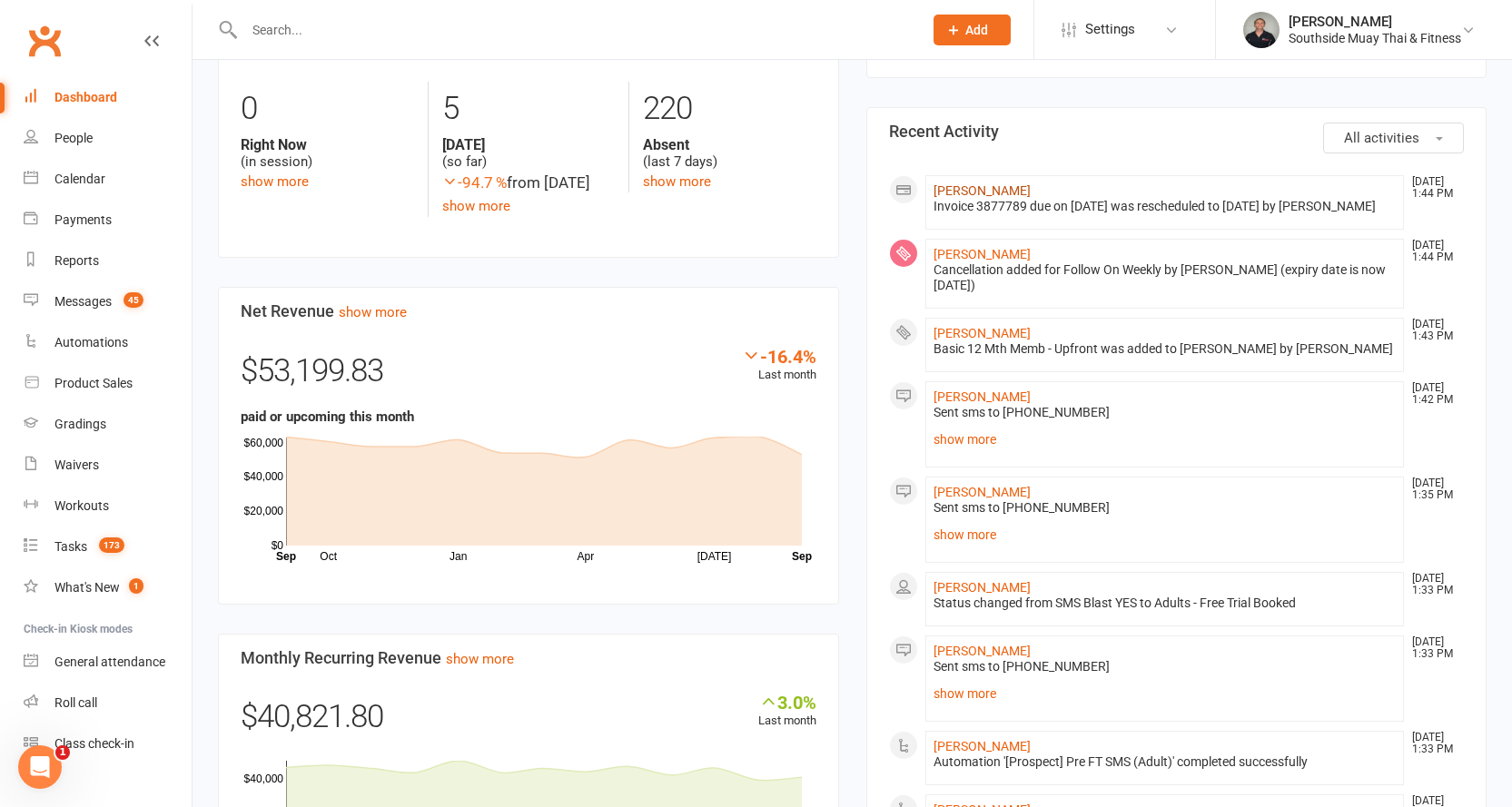
click at [965, 183] on link "[PERSON_NAME]" at bounding box center [982, 189] width 97 height 14
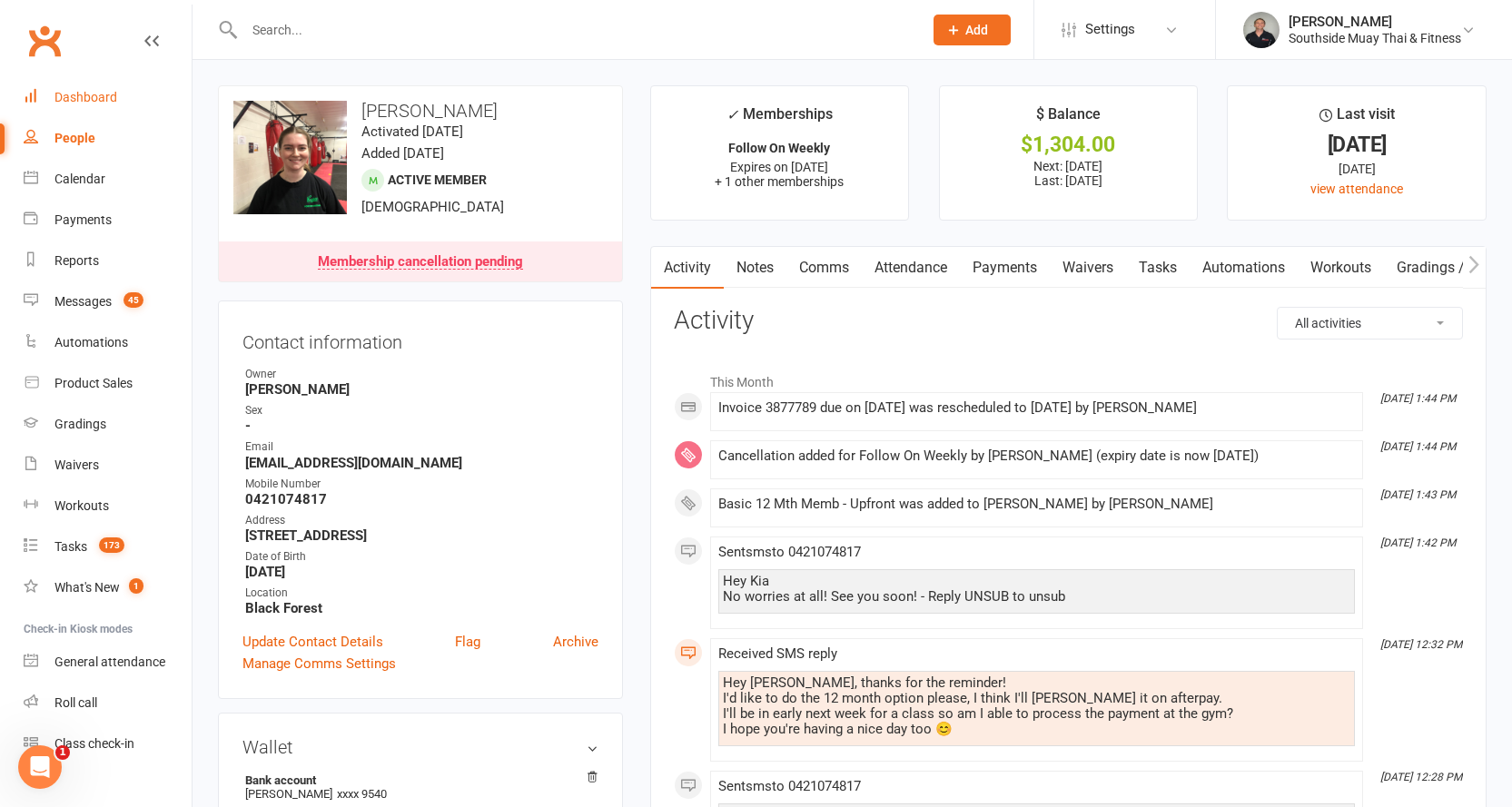
click at [84, 96] on div "Dashboard" at bounding box center [86, 96] width 62 height 14
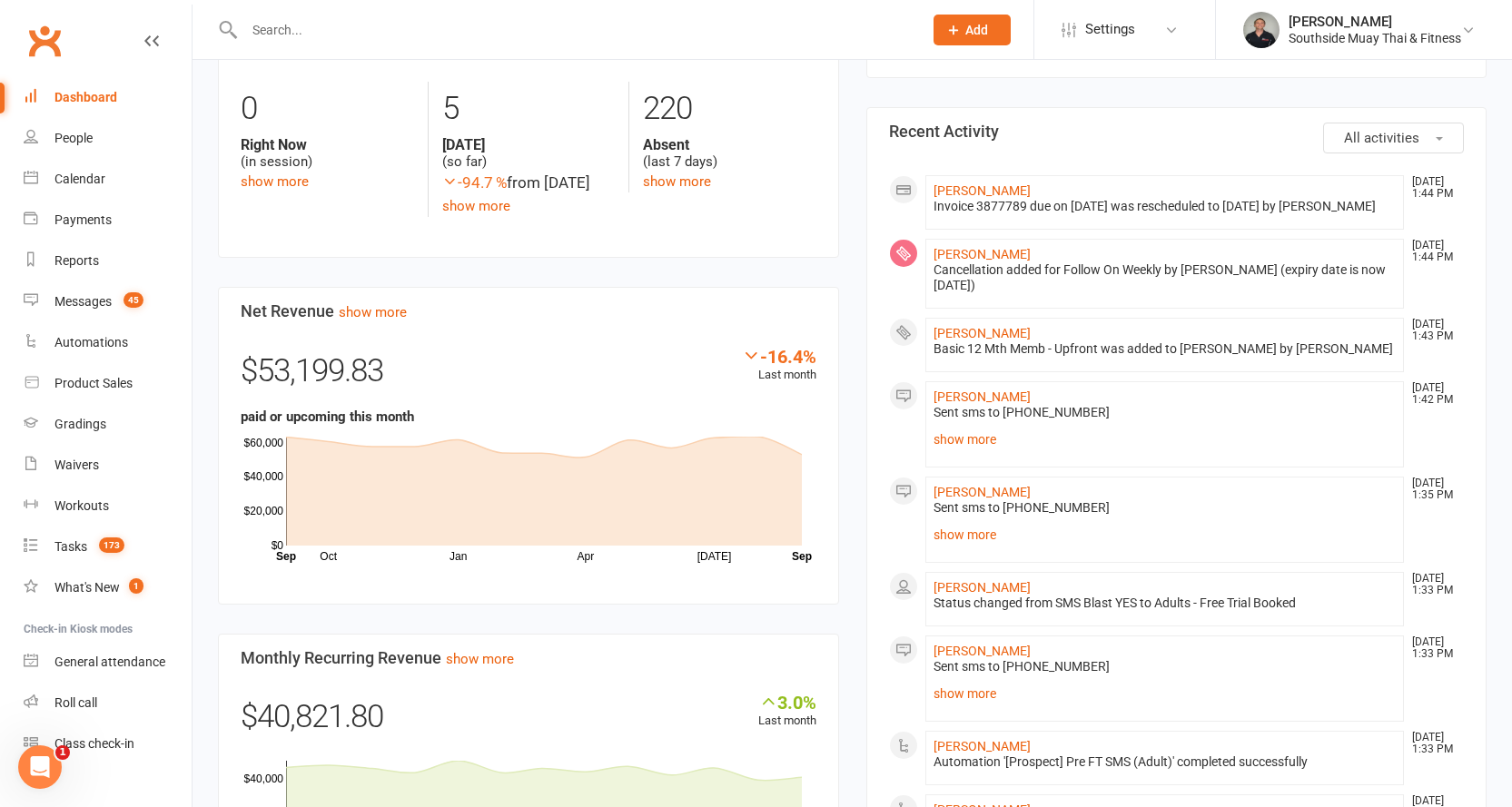
scroll to position [1089, 0]
